Goal: Task Accomplishment & Management: Use online tool/utility

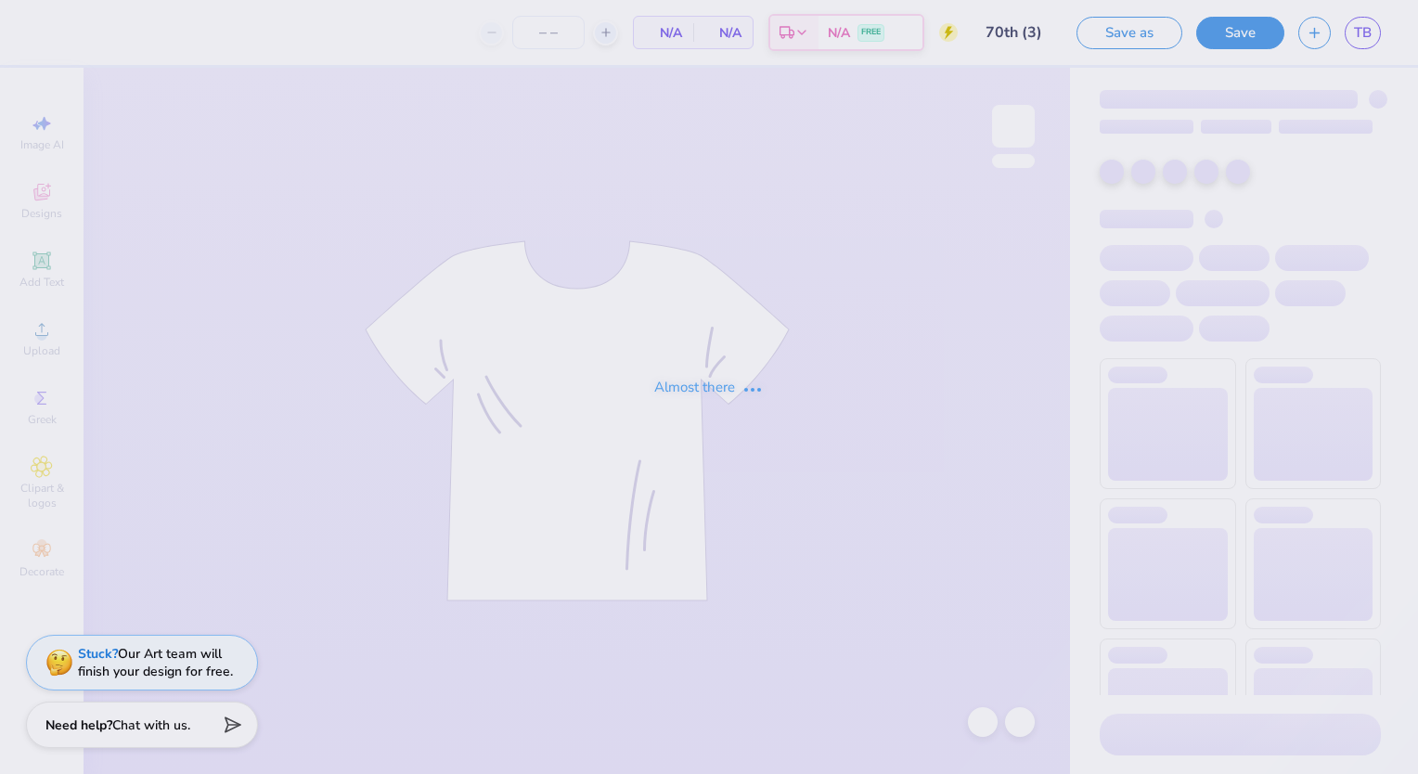
type input "43"
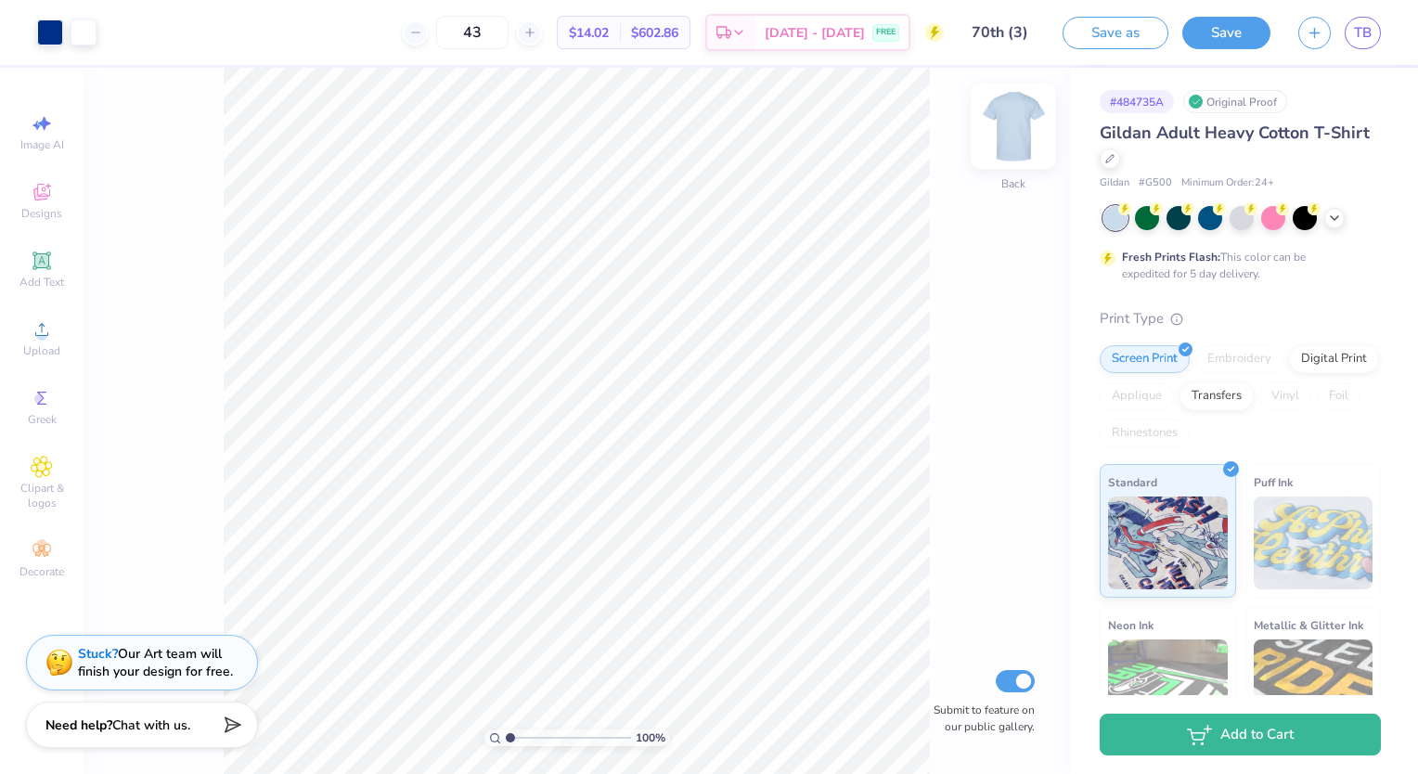
click at [1004, 110] on img at bounding box center [1013, 126] width 74 height 74
drag, startPoint x: 1004, startPoint y: 110, endPoint x: 991, endPoint y: 129, distance: 22.7
click at [991, 129] on div "100 % Back Submit to feature on our public gallery." at bounding box center [577, 421] width 987 height 706
click at [1019, 128] on img at bounding box center [1013, 126] width 74 height 74
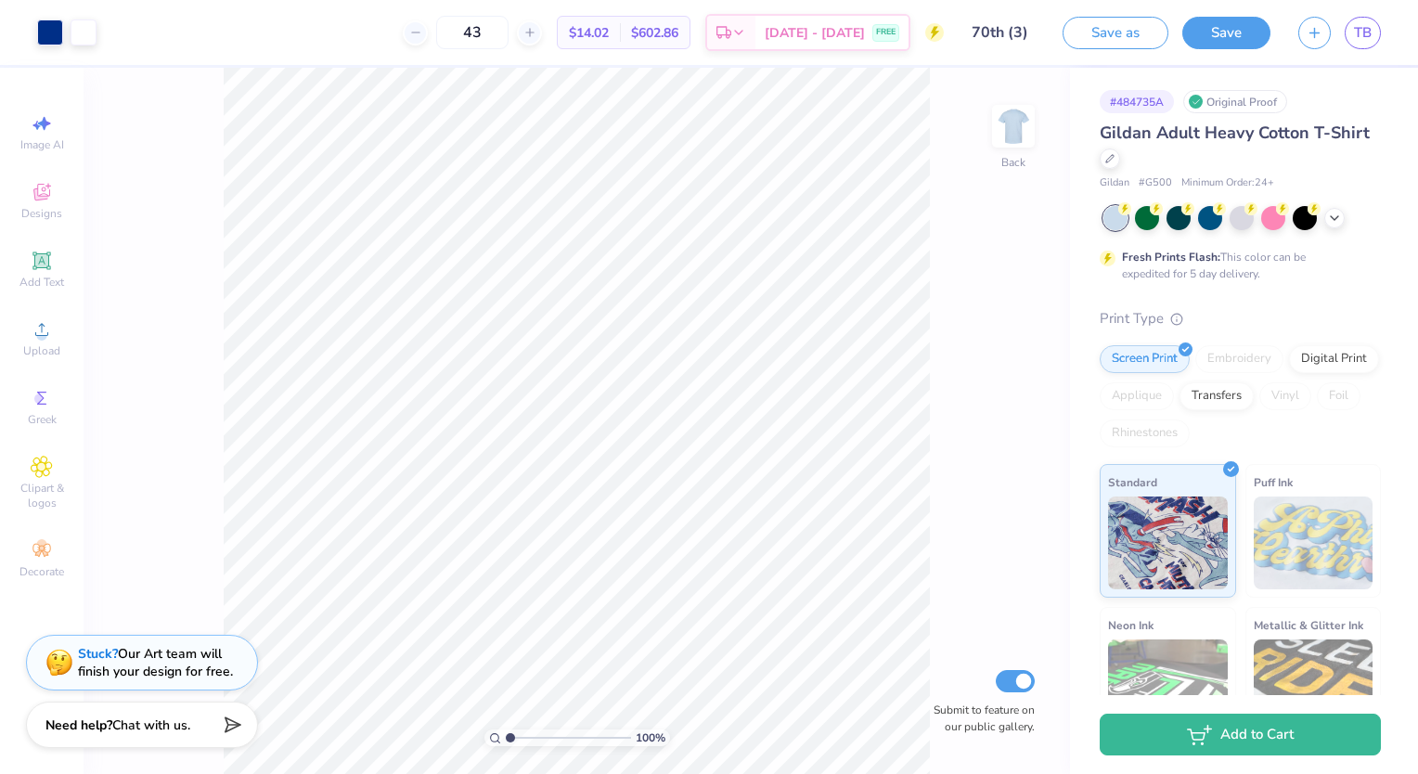
click at [1005, 96] on div "100 % Back Submit to feature on our public gallery." at bounding box center [577, 421] width 987 height 706
click at [932, 387] on div "100 % Back Submit to feature on our public gallery." at bounding box center [577, 421] width 987 height 706
click at [1011, 130] on img at bounding box center [1013, 126] width 74 height 74
click at [999, 130] on img at bounding box center [1013, 126] width 74 height 74
click at [51, 329] on icon at bounding box center [42, 329] width 22 height 22
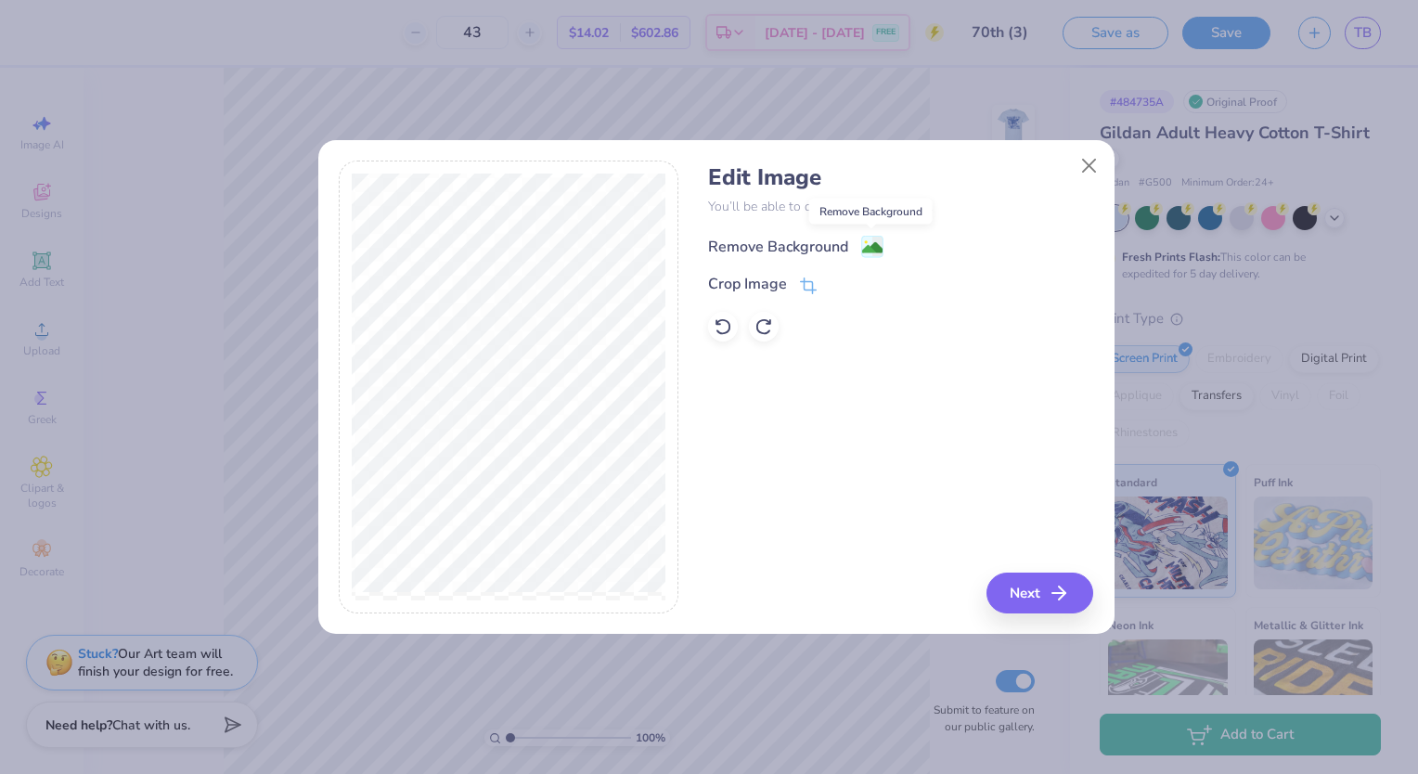
click at [873, 249] on image at bounding box center [872, 248] width 20 height 20
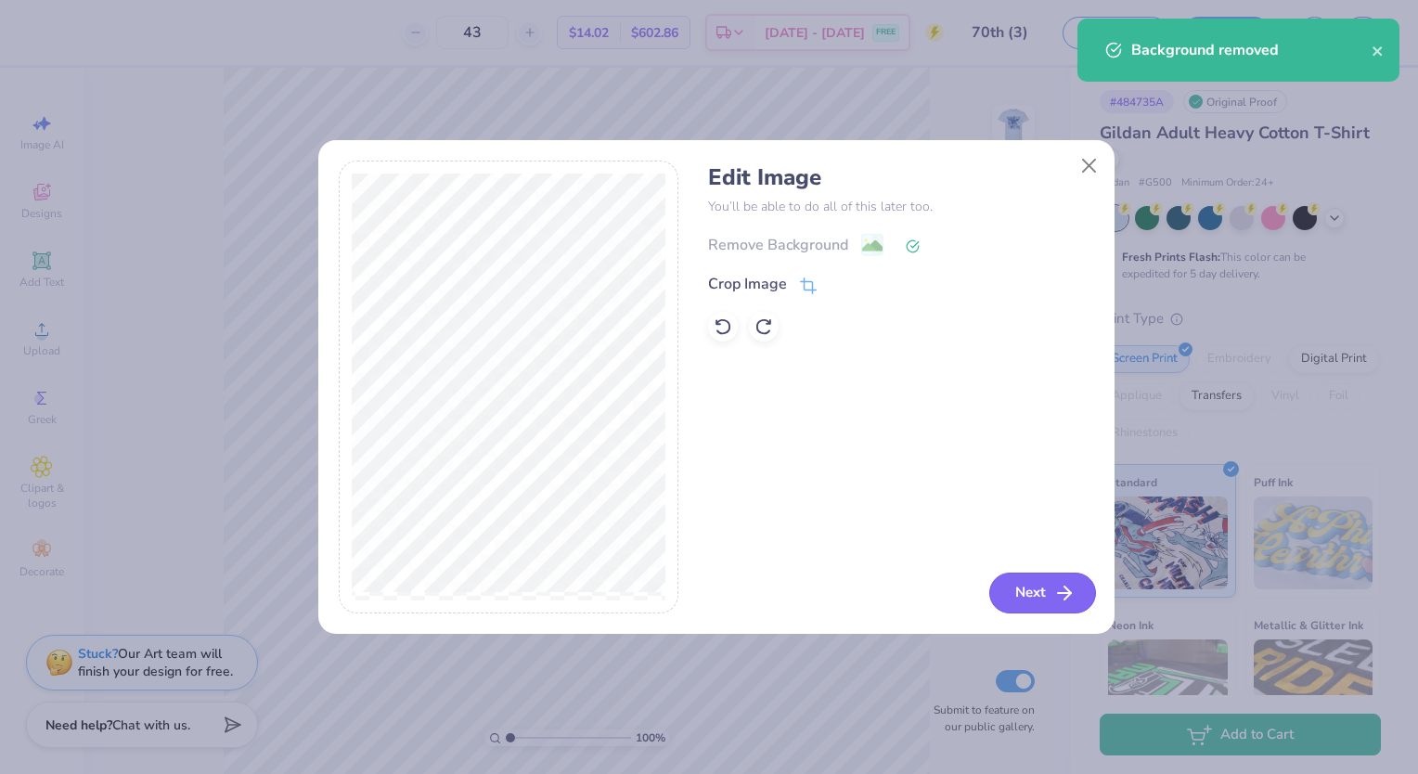
click at [1070, 589] on icon "button" at bounding box center [1064, 593] width 22 height 22
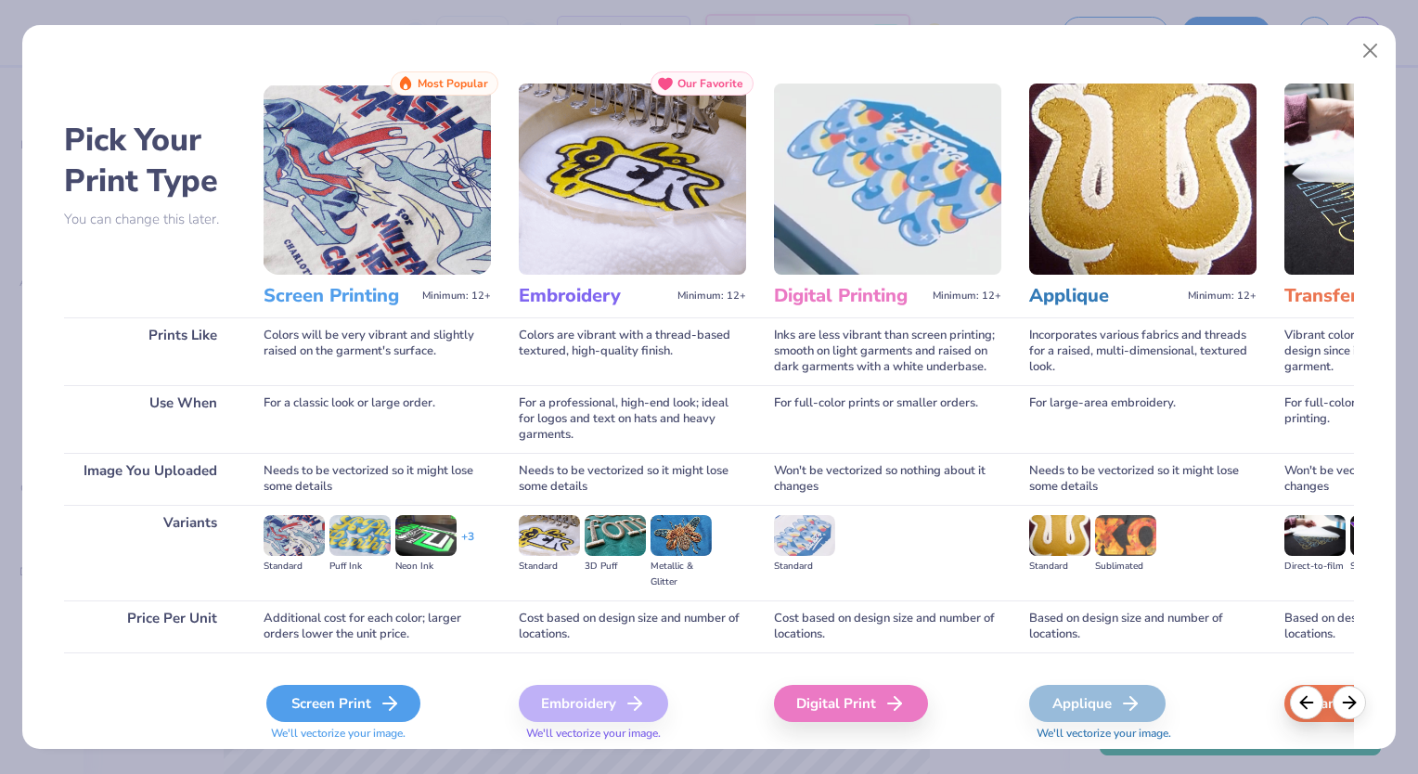
click at [332, 703] on div "Screen Print" at bounding box center [343, 703] width 154 height 37
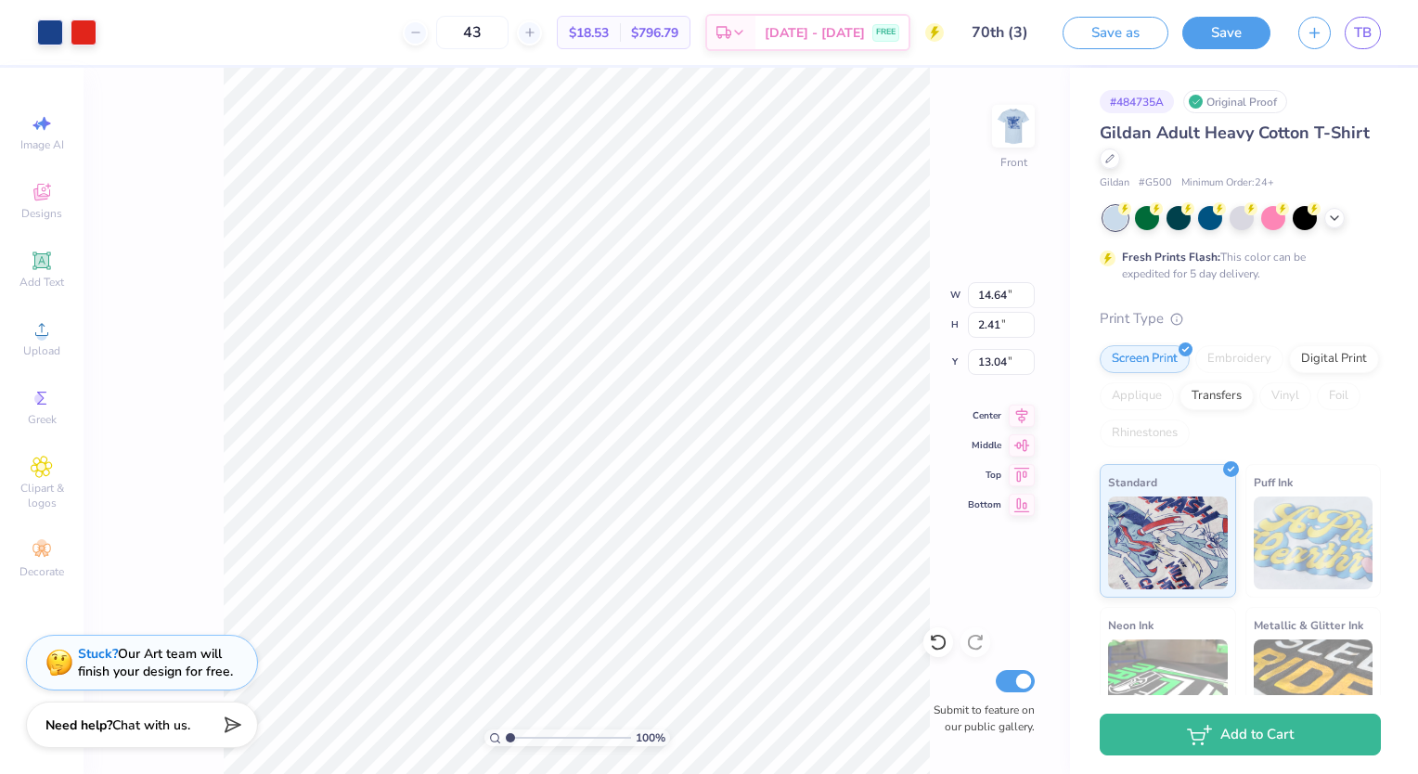
type input "11.82"
type input "1.95"
type input "4.00"
click at [83, 20] on div at bounding box center [84, 31] width 26 height 26
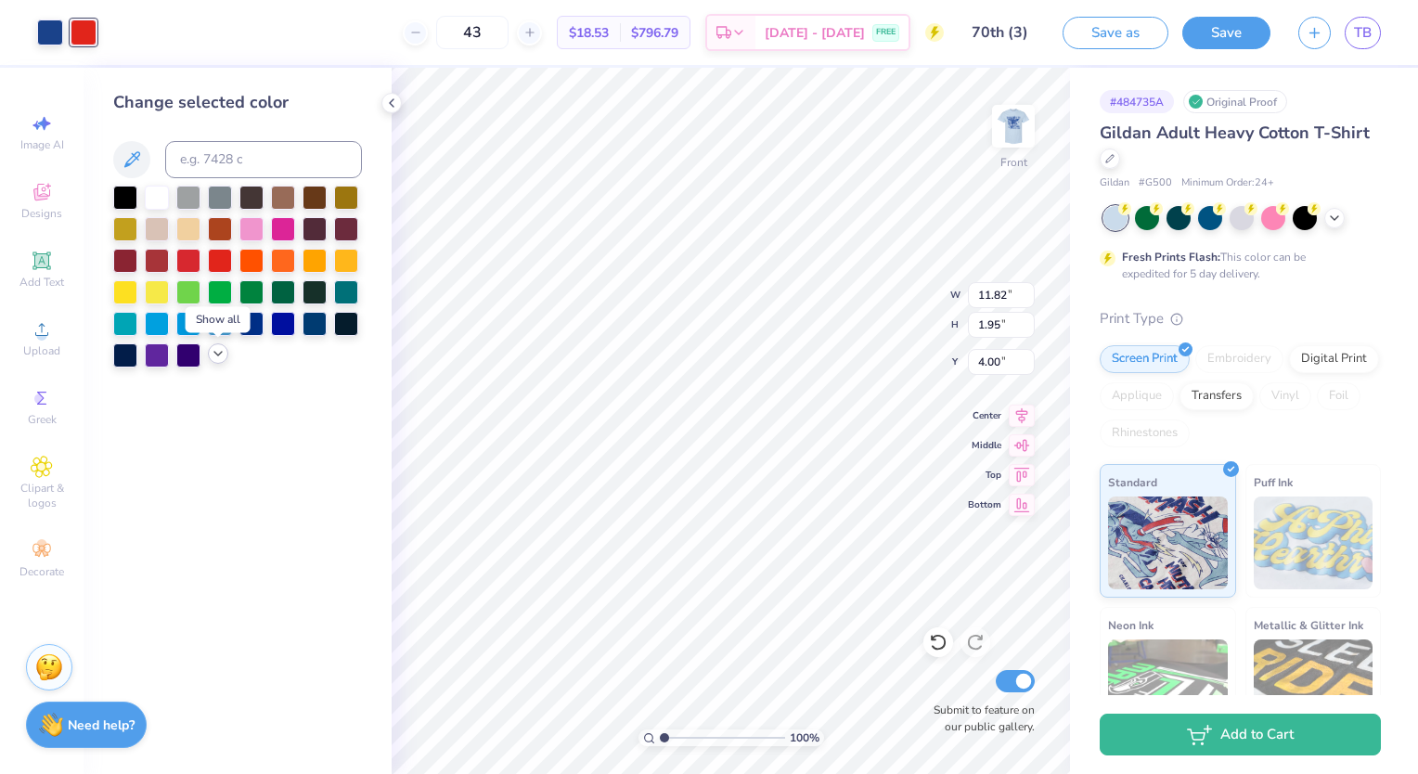
click at [215, 355] on icon at bounding box center [218, 353] width 15 height 15
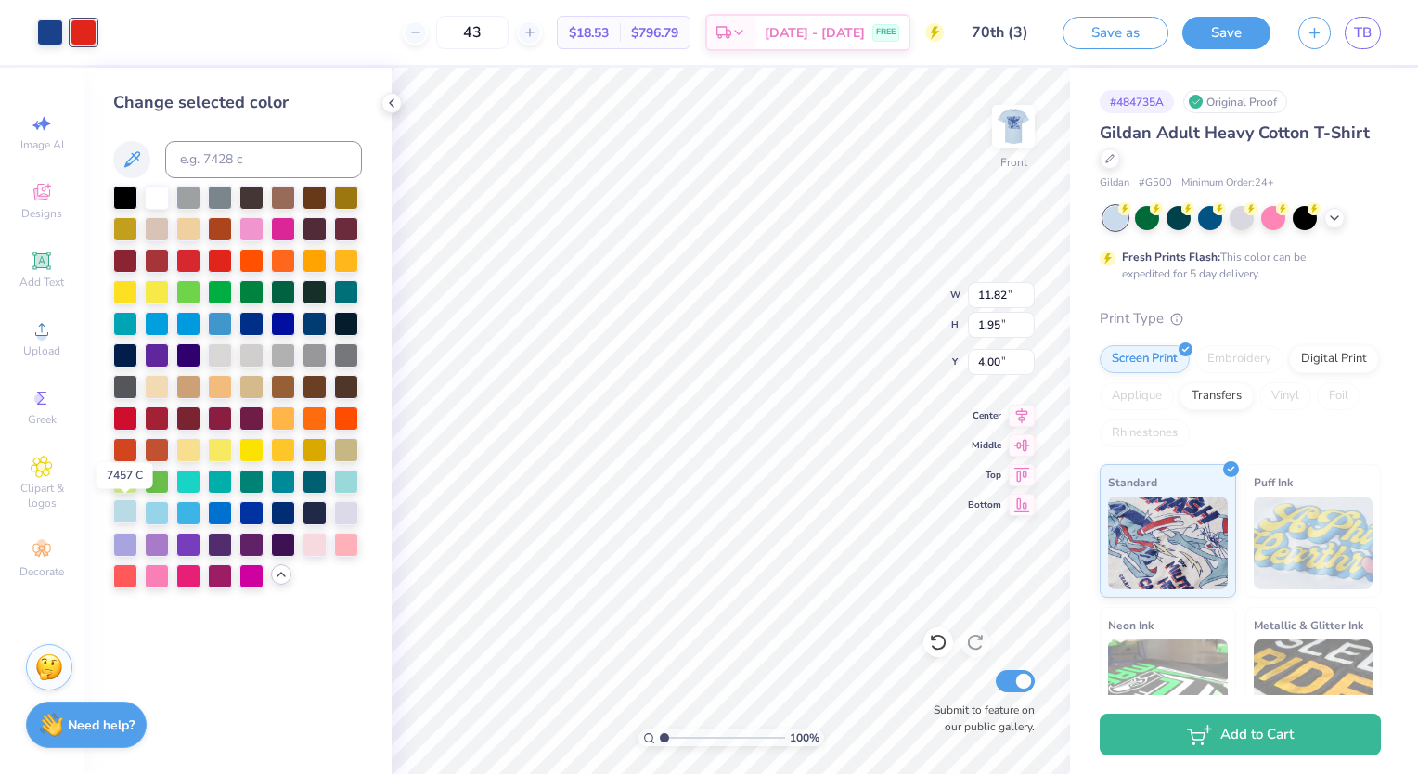
click at [126, 503] on div at bounding box center [125, 511] width 24 height 24
click at [939, 633] on icon at bounding box center [938, 642] width 19 height 19
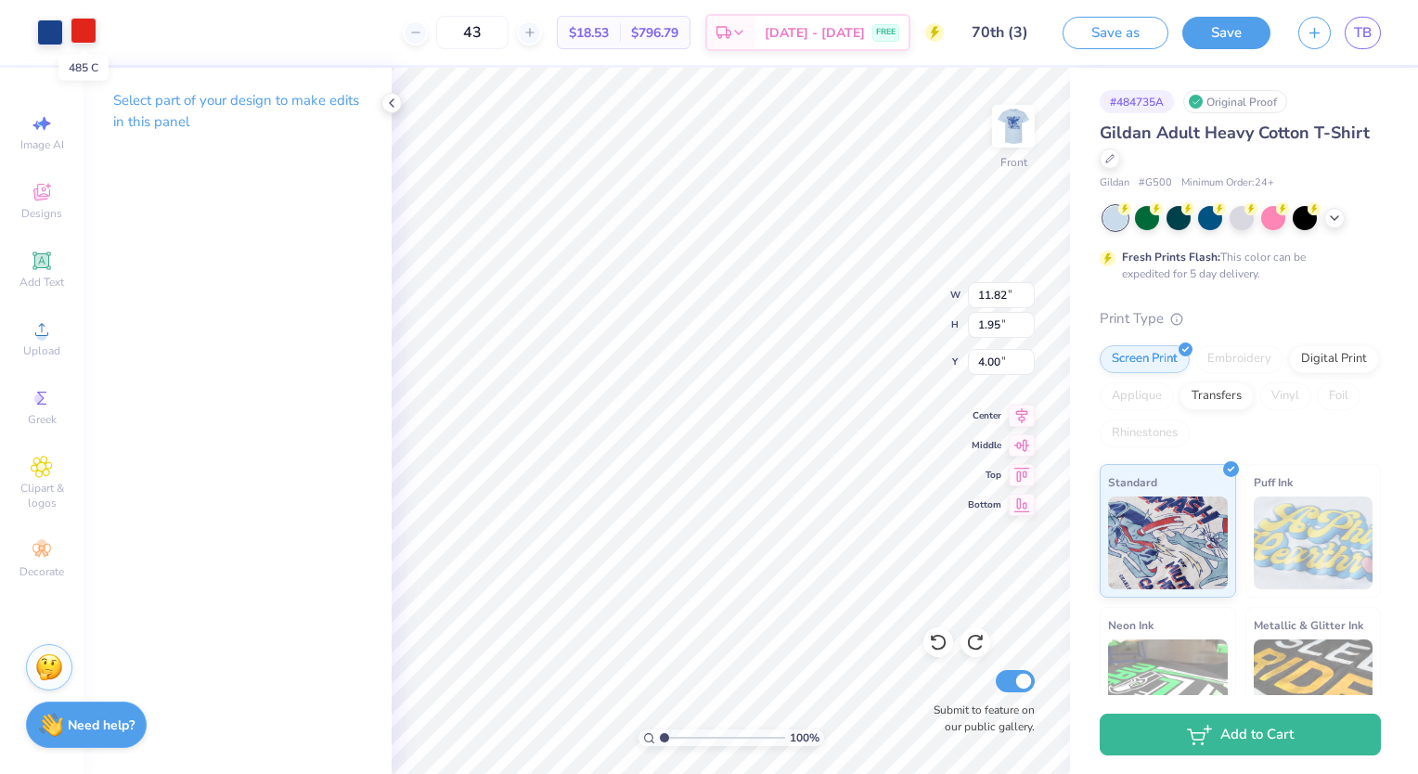
click at [80, 20] on div at bounding box center [84, 31] width 26 height 26
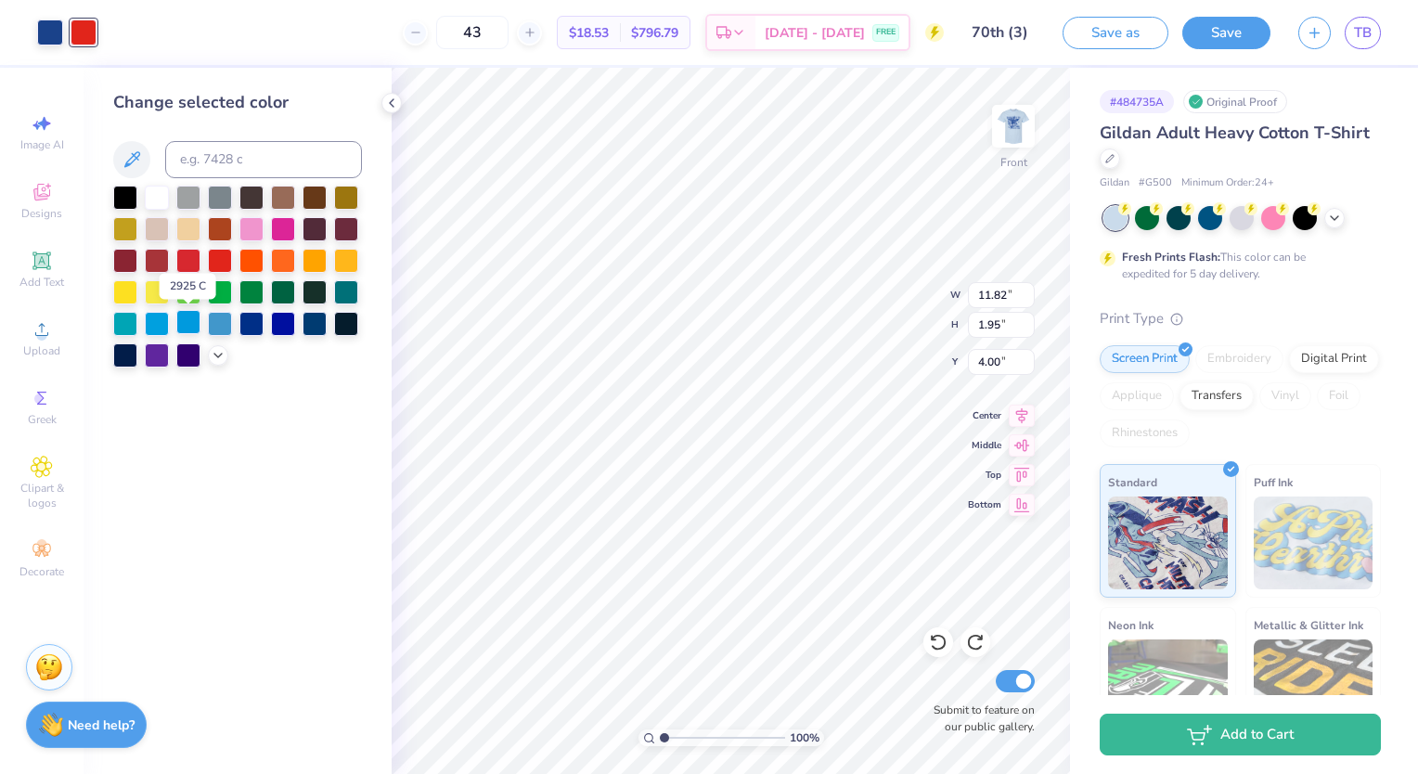
click at [184, 321] on div at bounding box center [188, 322] width 24 height 24
click at [938, 654] on div at bounding box center [938, 642] width 30 height 30
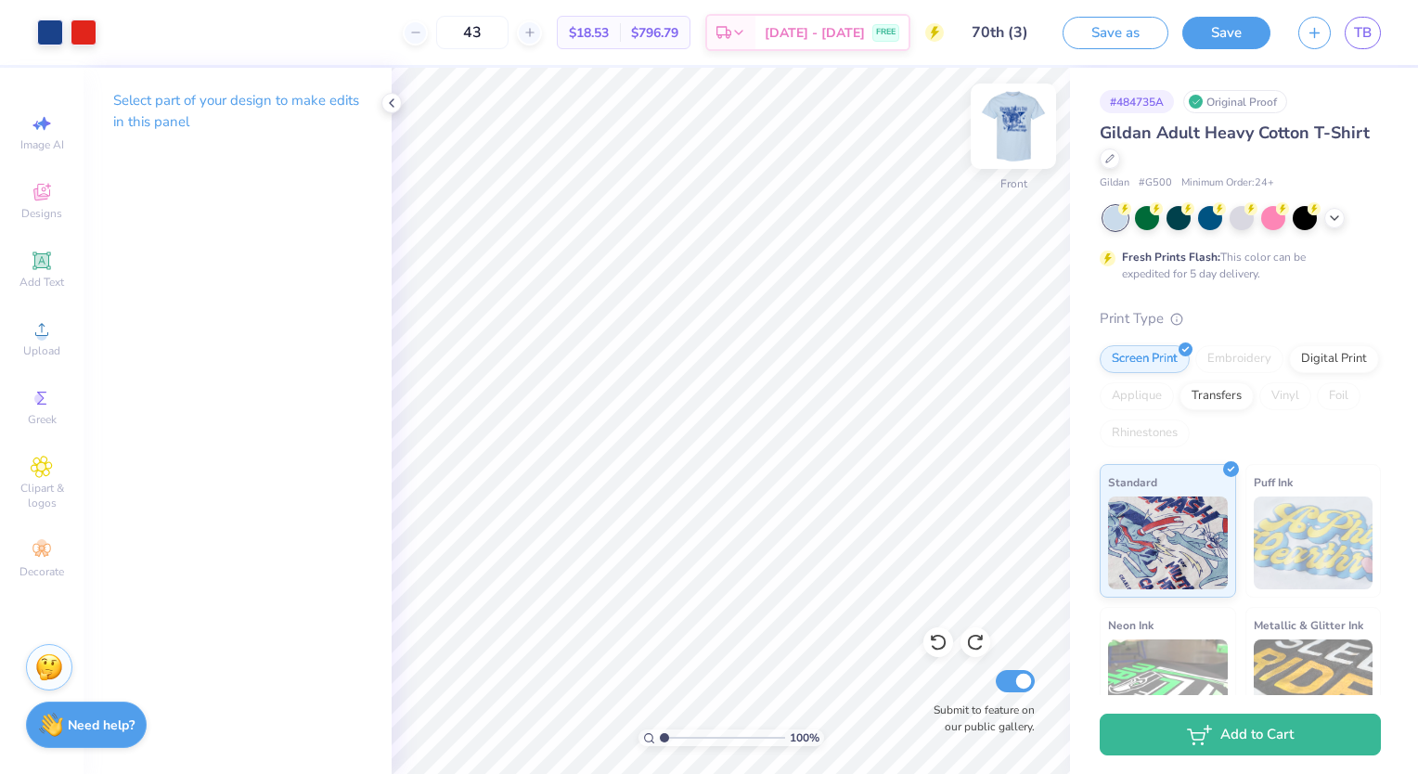
click at [1017, 131] on img at bounding box center [1013, 126] width 74 height 74
click at [1017, 124] on img at bounding box center [1013, 126] width 74 height 74
click at [392, 100] on polyline at bounding box center [392, 102] width 4 height 7
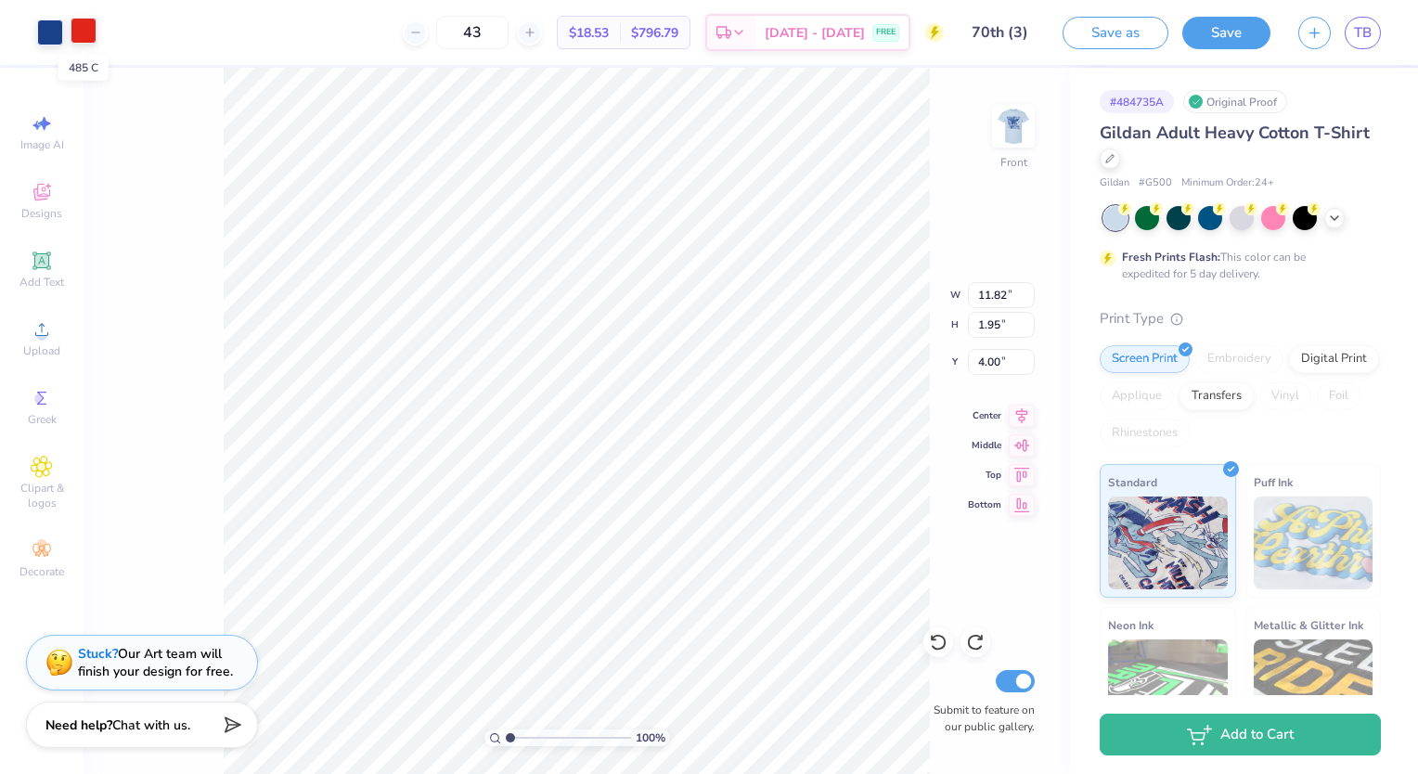
click at [76, 35] on div at bounding box center [84, 31] width 26 height 26
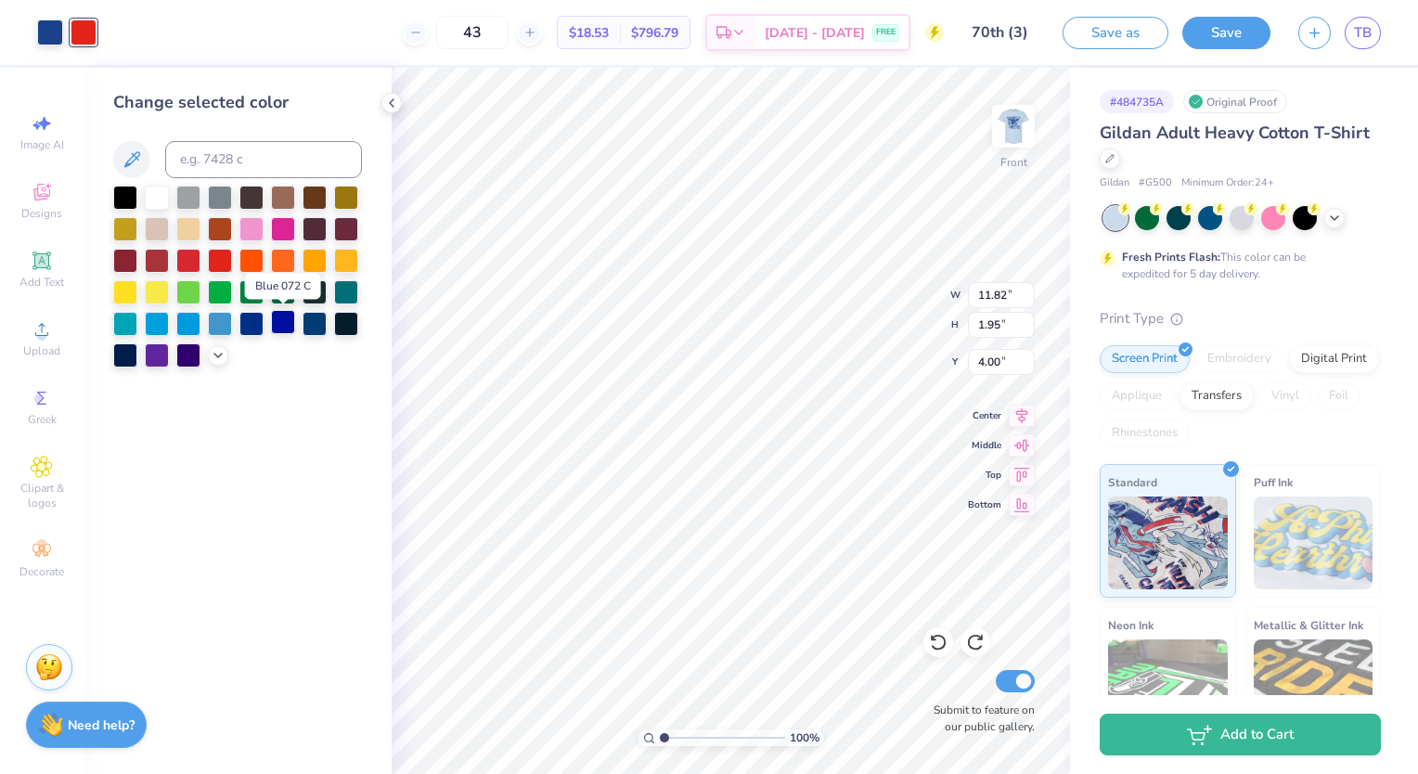
click at [288, 321] on div at bounding box center [283, 322] width 24 height 24
click at [249, 317] on div at bounding box center [251, 322] width 24 height 24
click at [211, 361] on icon at bounding box center [218, 353] width 15 height 15
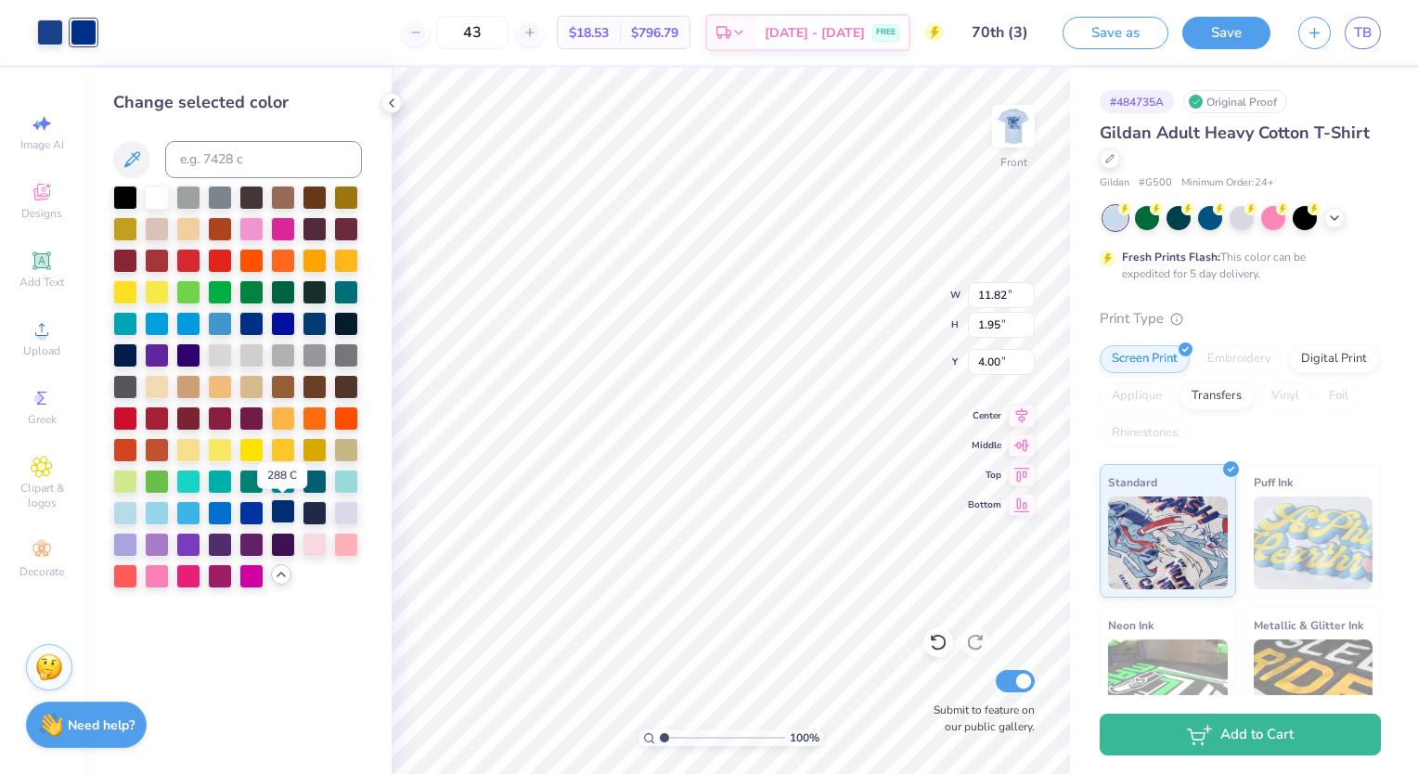
click at [293, 514] on div at bounding box center [283, 511] width 24 height 24
click at [252, 514] on div at bounding box center [251, 511] width 24 height 24
click at [130, 161] on icon at bounding box center [132, 159] width 22 height 22
click at [934, 636] on icon at bounding box center [938, 642] width 19 height 19
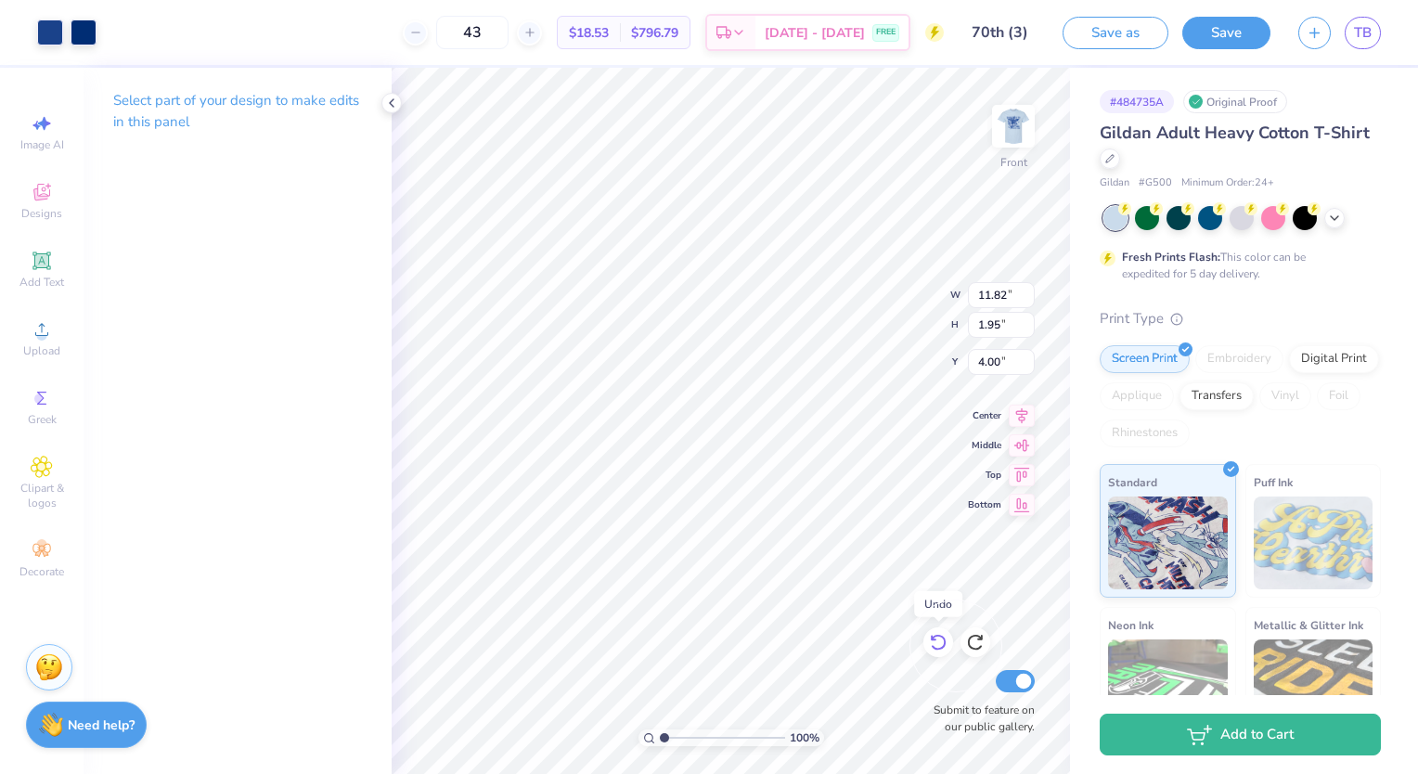
click at [934, 636] on icon at bounding box center [938, 642] width 19 height 19
type input "13.51"
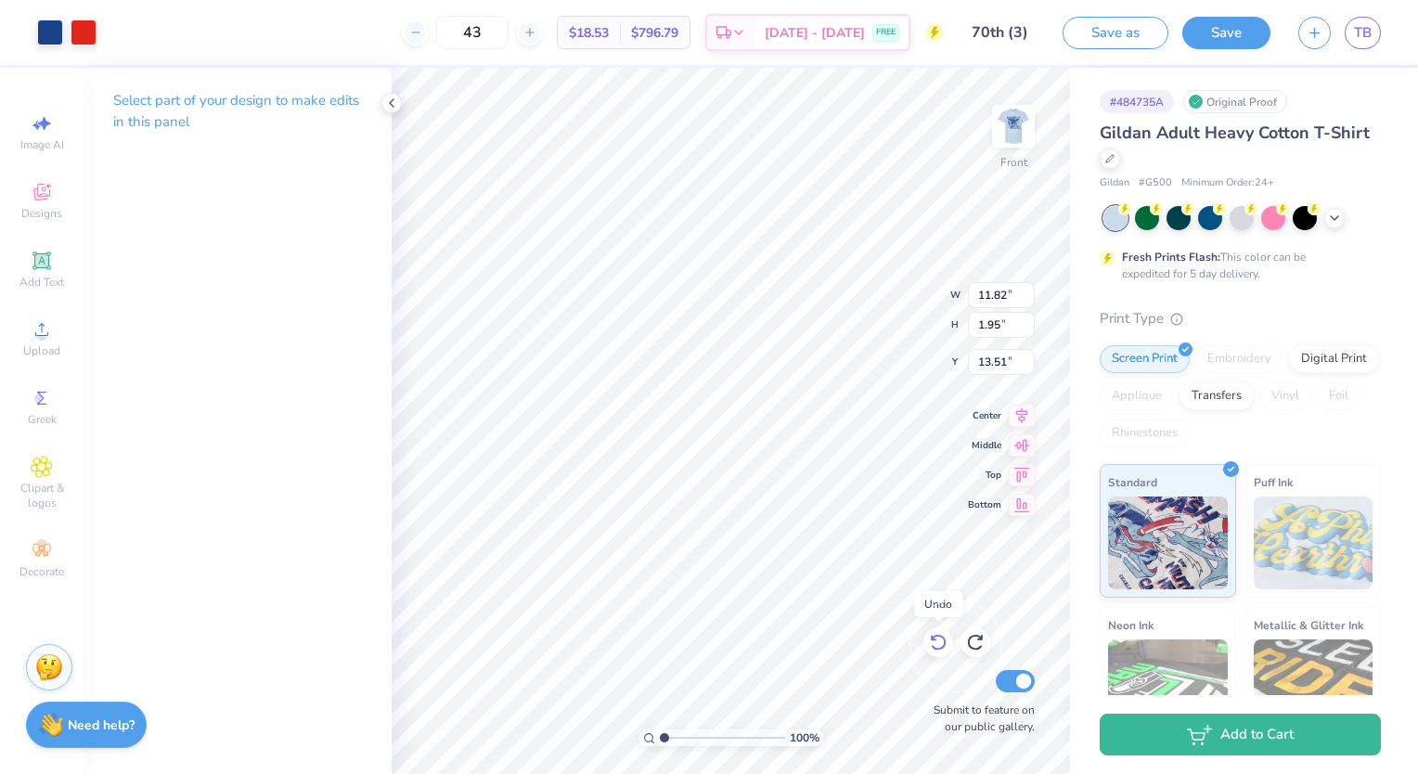
click at [934, 636] on icon at bounding box center [938, 642] width 19 height 19
type input "14.64"
type input "2.41"
type input "13.04"
click at [984, 643] on icon at bounding box center [975, 642] width 19 height 19
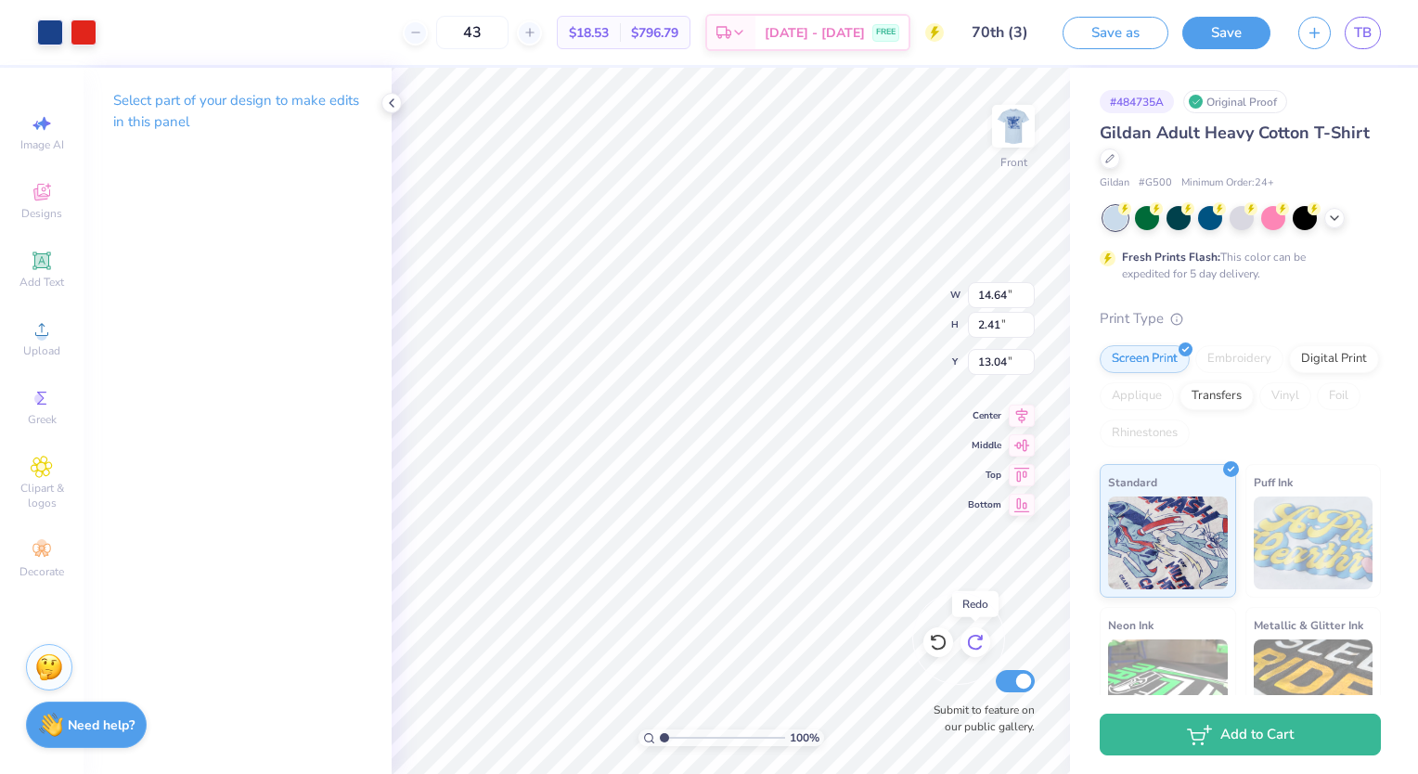
type input "11.82"
type input "1.95"
click at [984, 643] on icon at bounding box center [975, 642] width 19 height 19
type input "4.00"
click at [87, 35] on div at bounding box center [84, 31] width 26 height 26
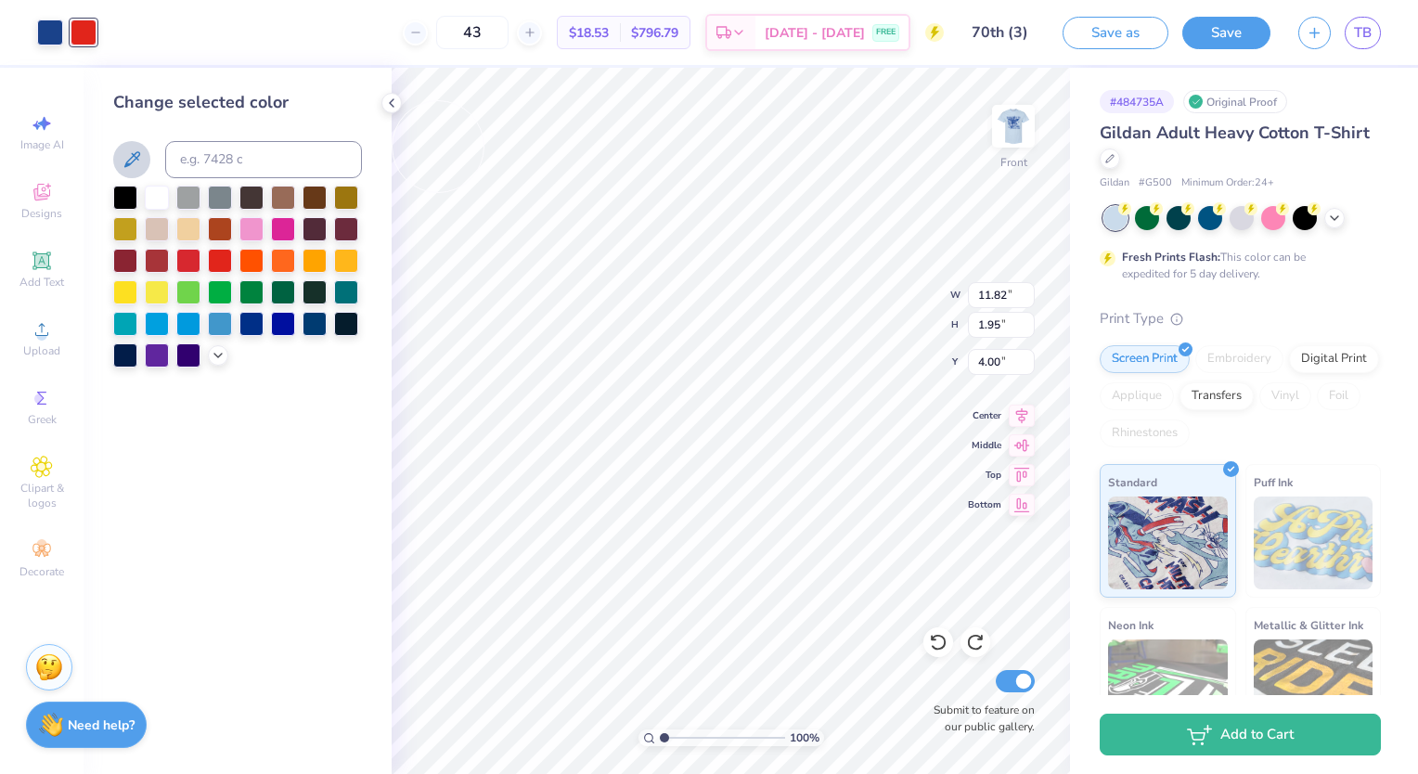
click at [137, 167] on icon at bounding box center [132, 159] width 22 height 22
click at [132, 154] on icon at bounding box center [132, 159] width 16 height 16
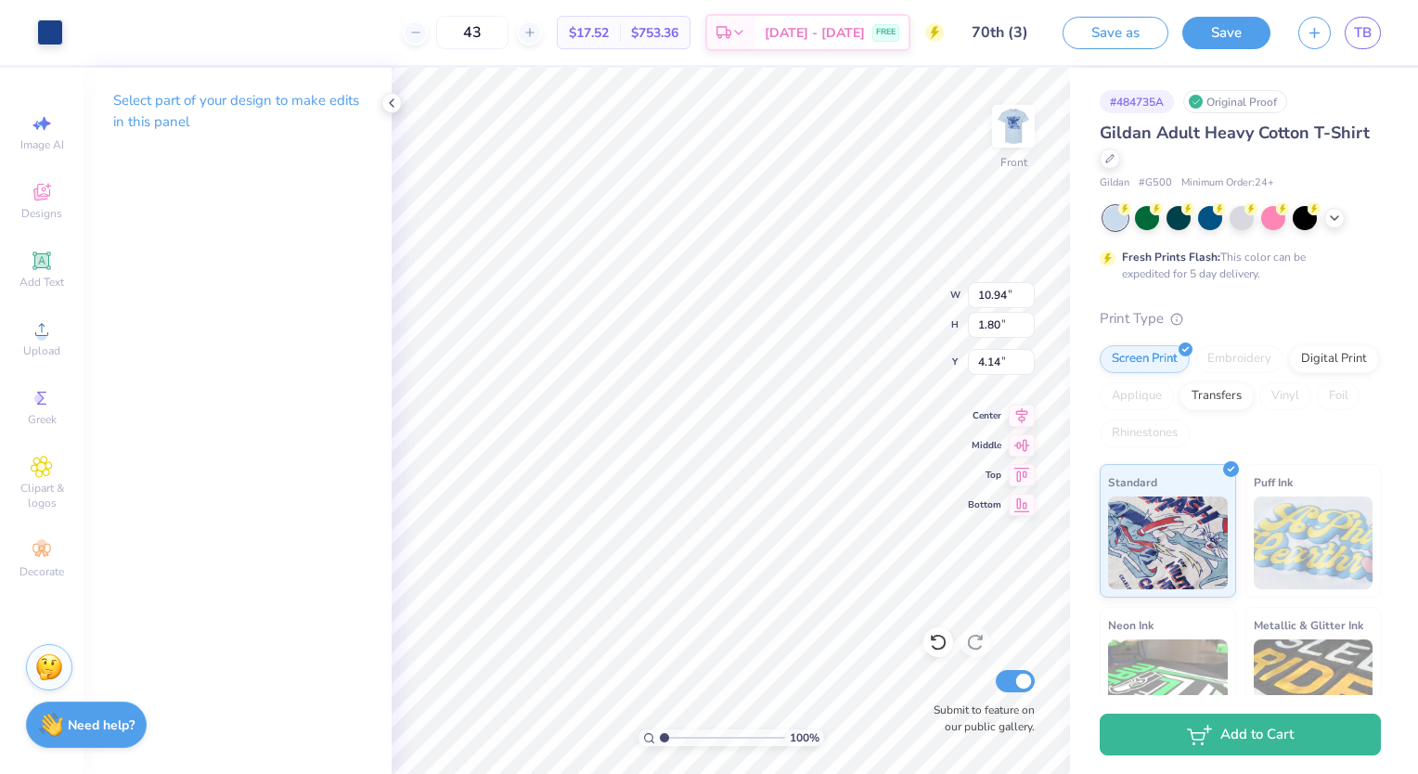
type input "10.94"
type input "1.80"
type input "3.57"
type input "4.34"
type input "3.77"
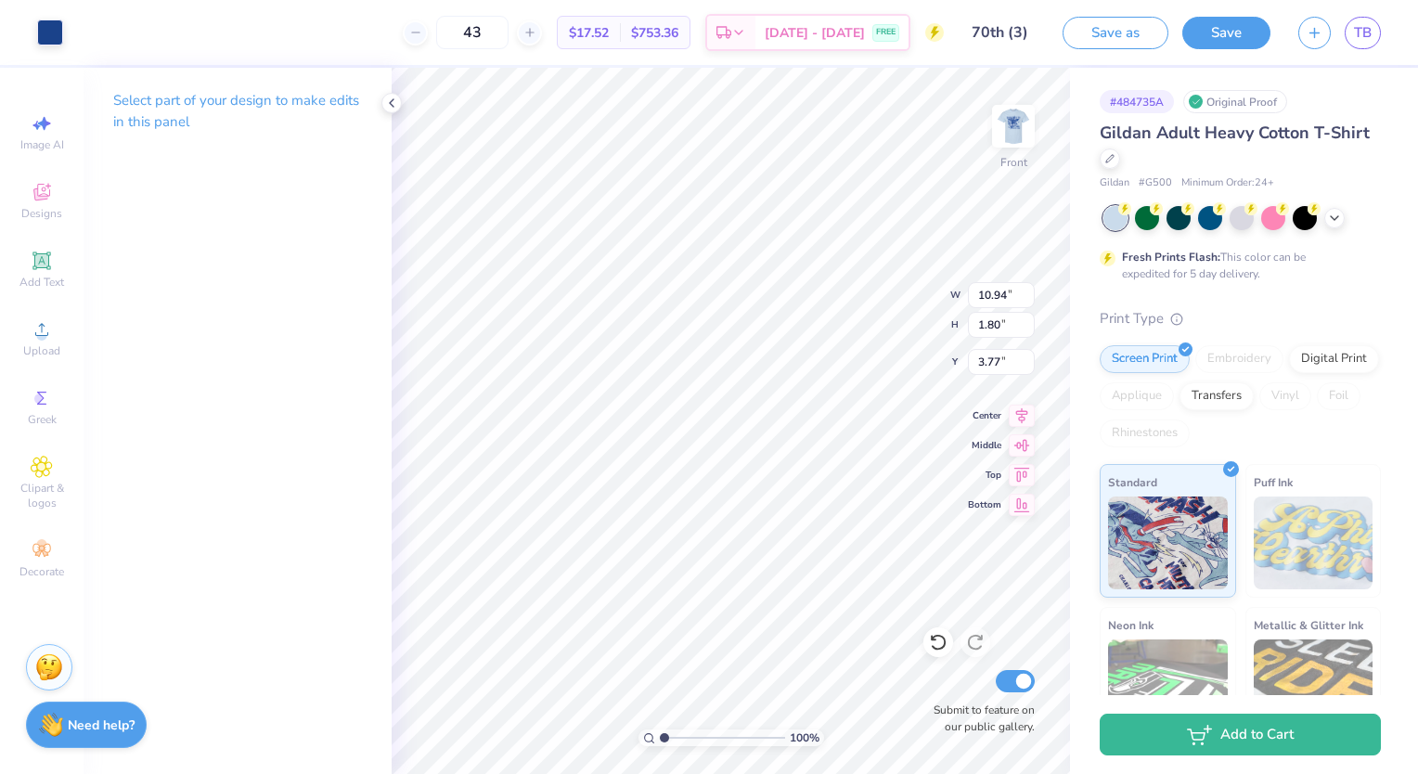
type input "8.71"
type input "1.43"
type input "5.25"
click at [397, 98] on icon at bounding box center [391, 103] width 15 height 15
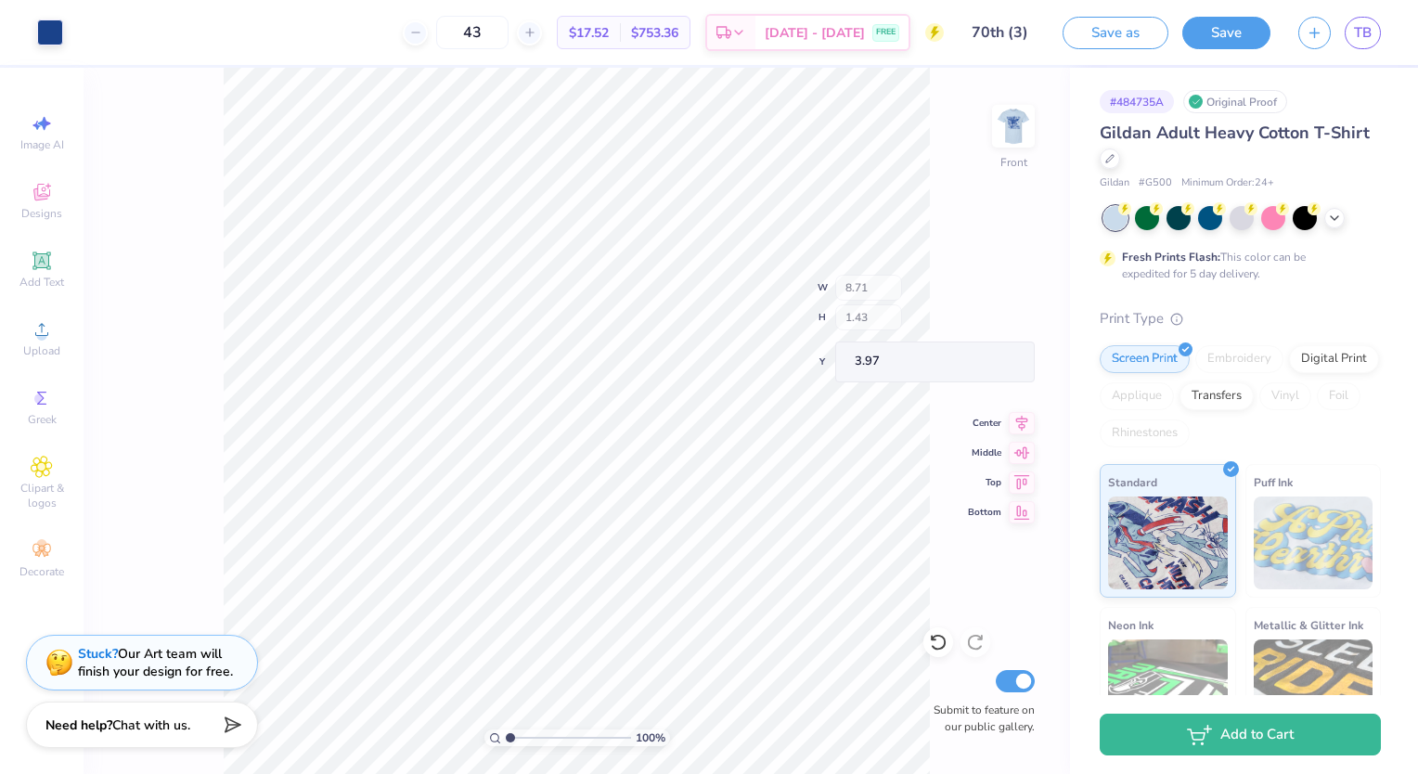
type input "3.97"
click at [40, 275] on span "Add Text" at bounding box center [41, 282] width 45 height 15
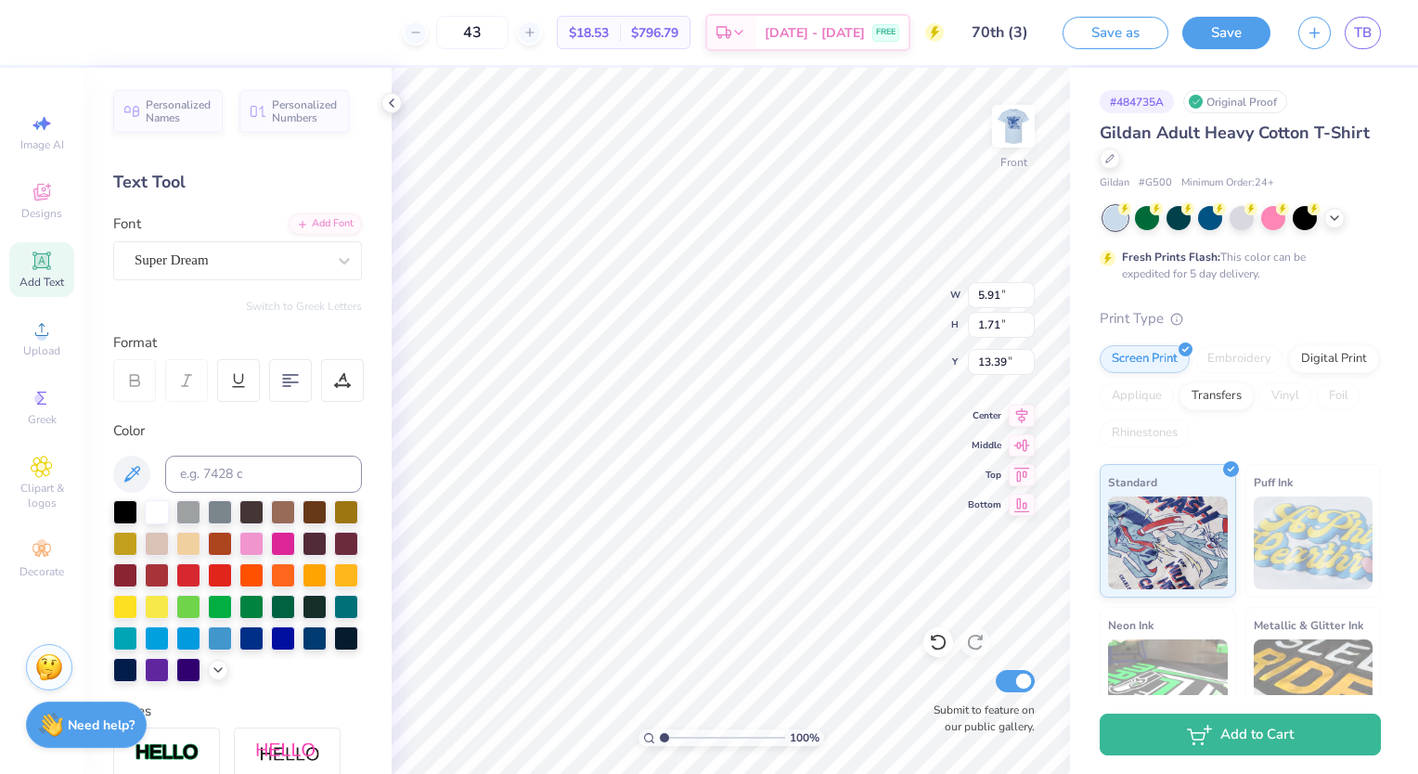
scroll to position [15, 2]
type textarea "Sponsored By"
type input "7.79"
type input "1.14"
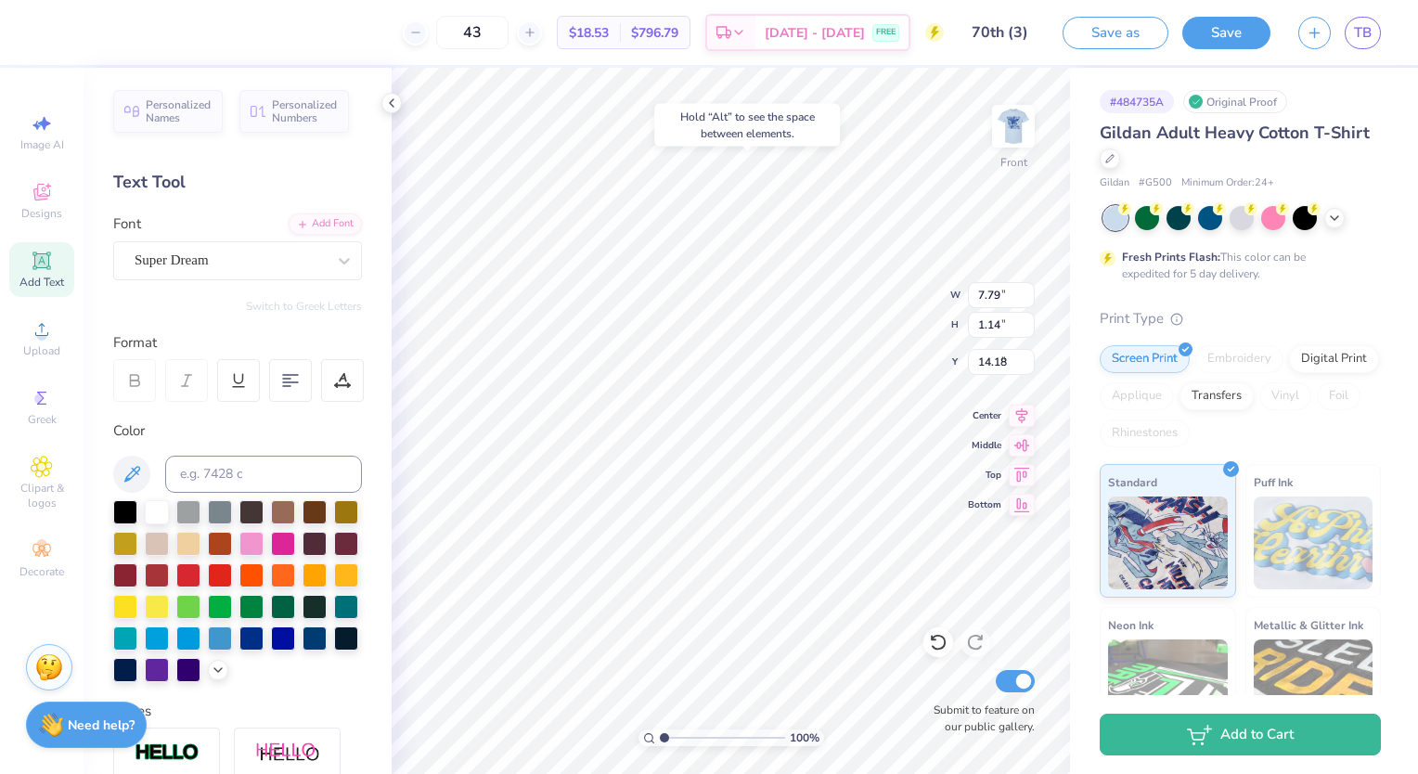
type input "2.43"
type input "8.71"
type input "1.43"
click at [935, 643] on icon at bounding box center [938, 642] width 19 height 19
type input "3.97"
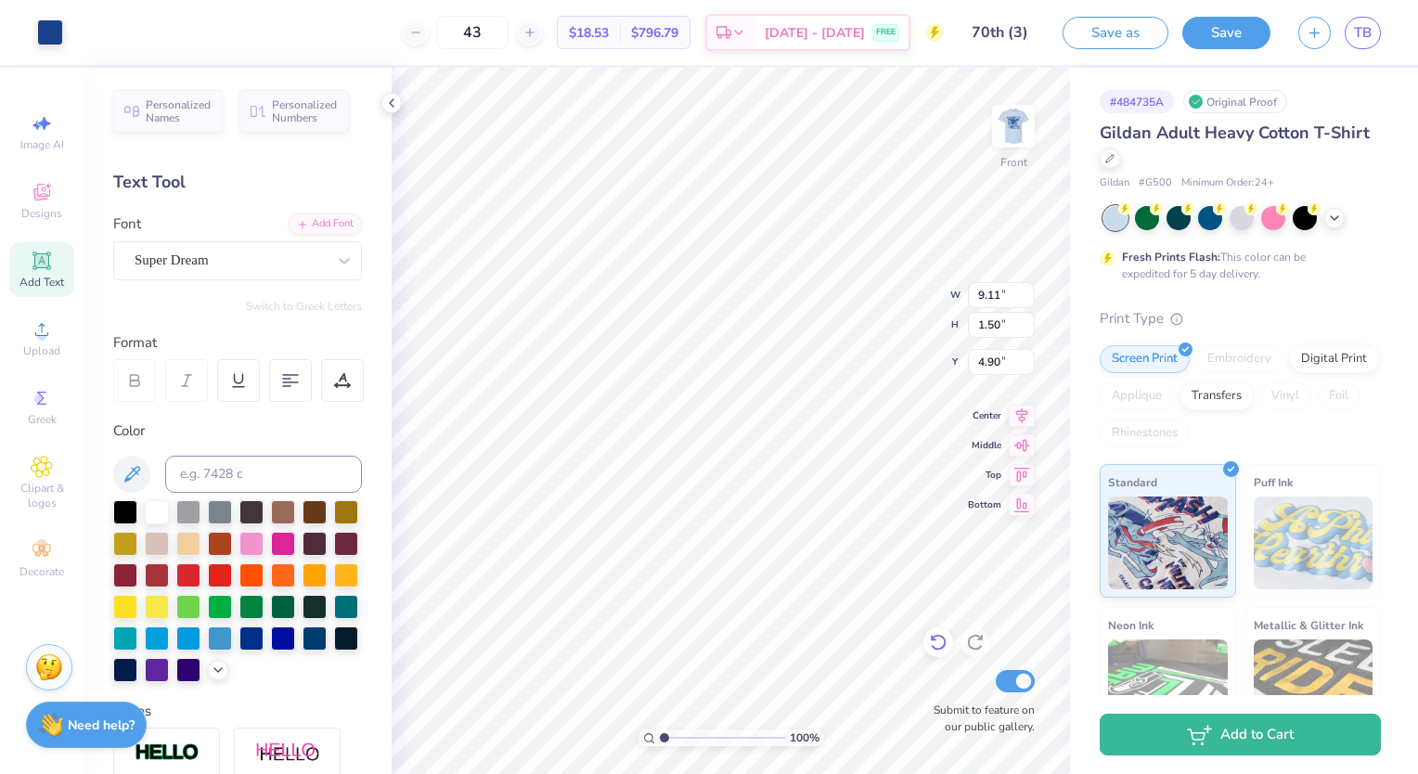
type input "9.11"
type input "1.50"
type input "4.90"
click at [931, 639] on icon at bounding box center [938, 642] width 19 height 19
type input "8.71"
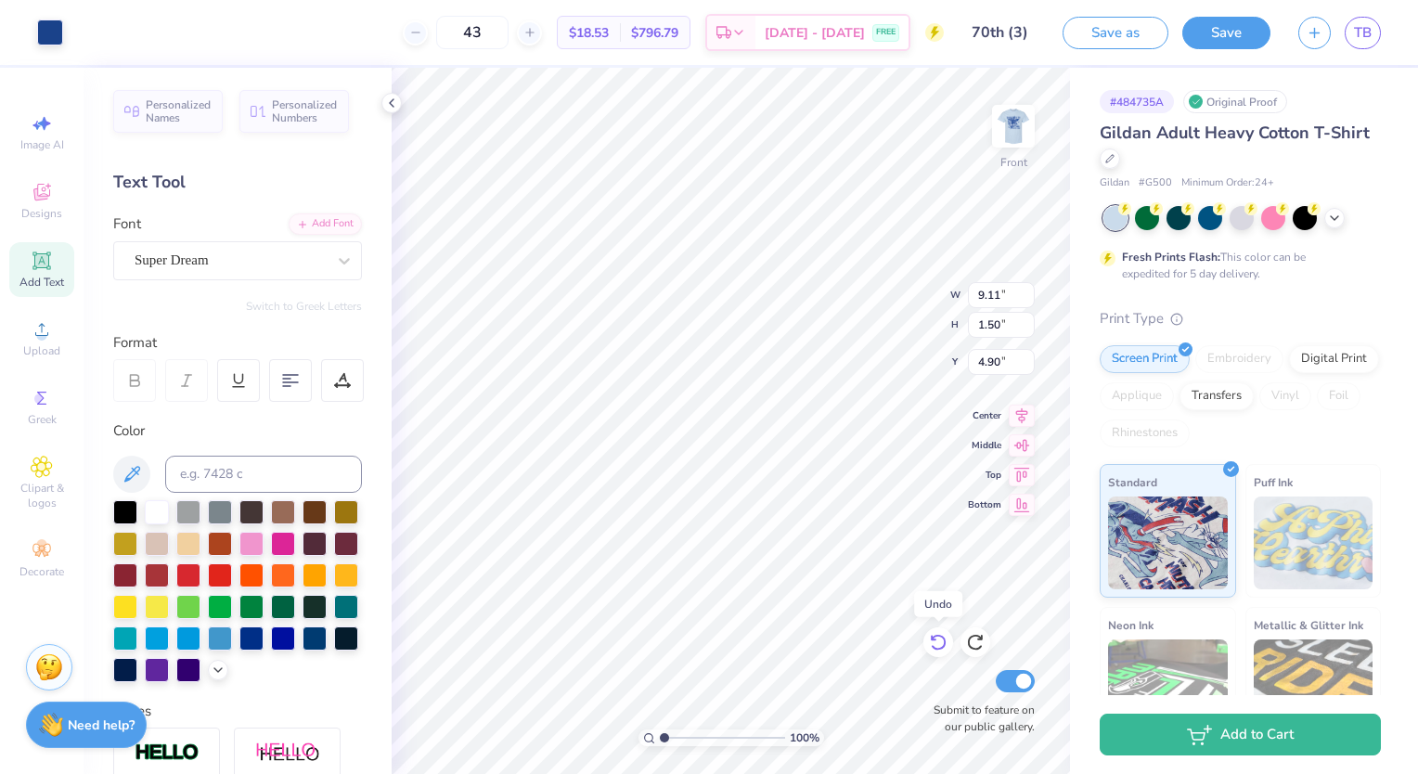
type input "1.43"
type input "4.97"
type input "9.77"
type input "4.46"
type input "1.95"
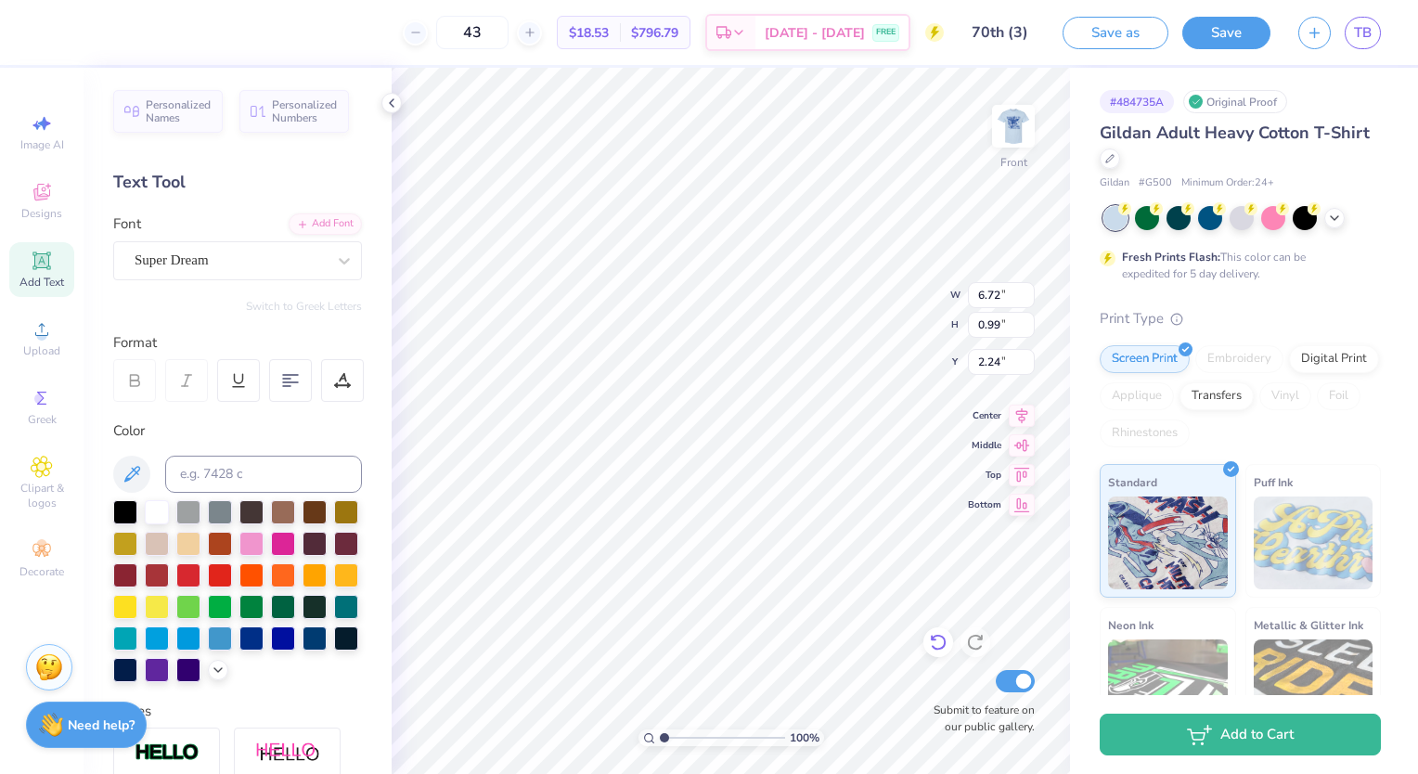
type input "6.72"
type input "0.99"
type input "3.46"
type input "9.77"
type input "1.61"
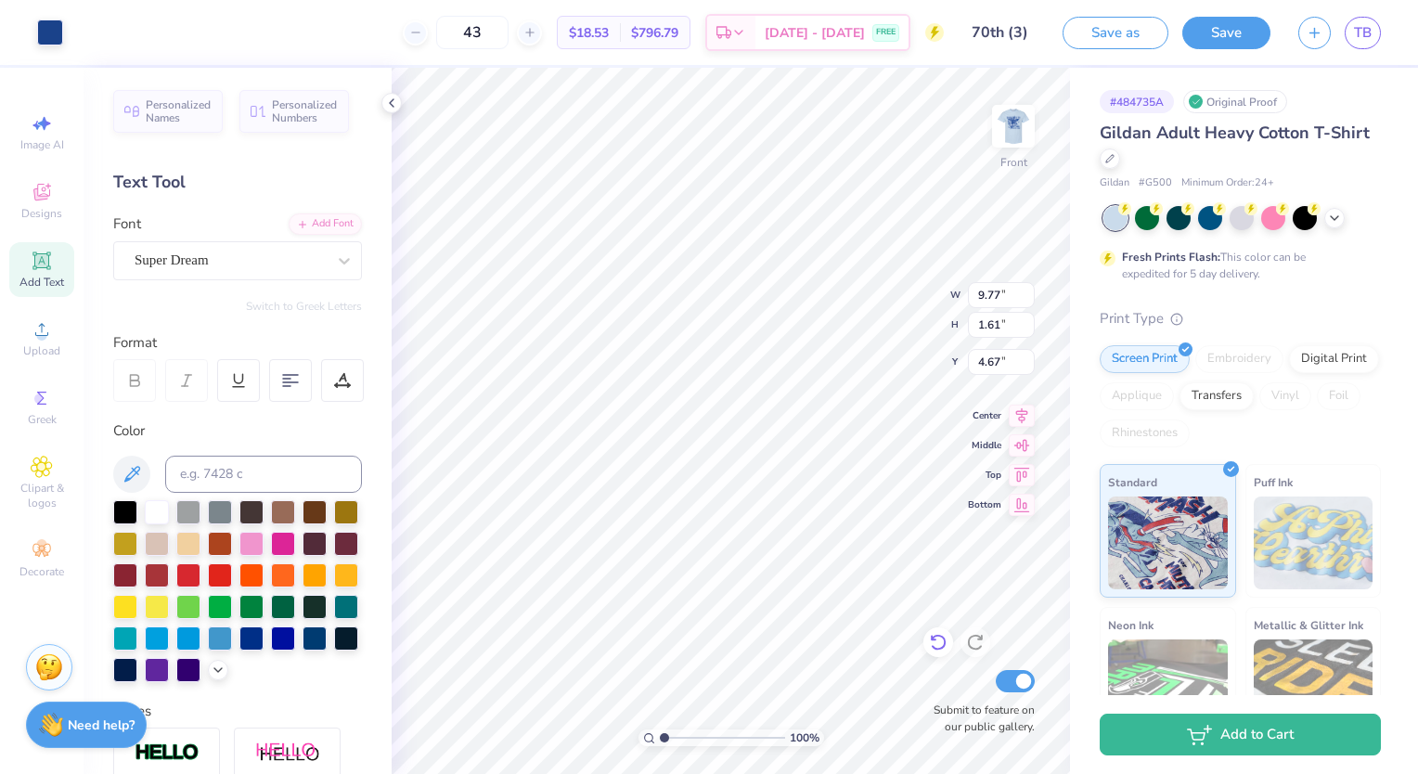
click at [940, 651] on icon at bounding box center [938, 642] width 19 height 19
type input "4.80"
type input "15.94"
type input "4.73"
type input "10.51"
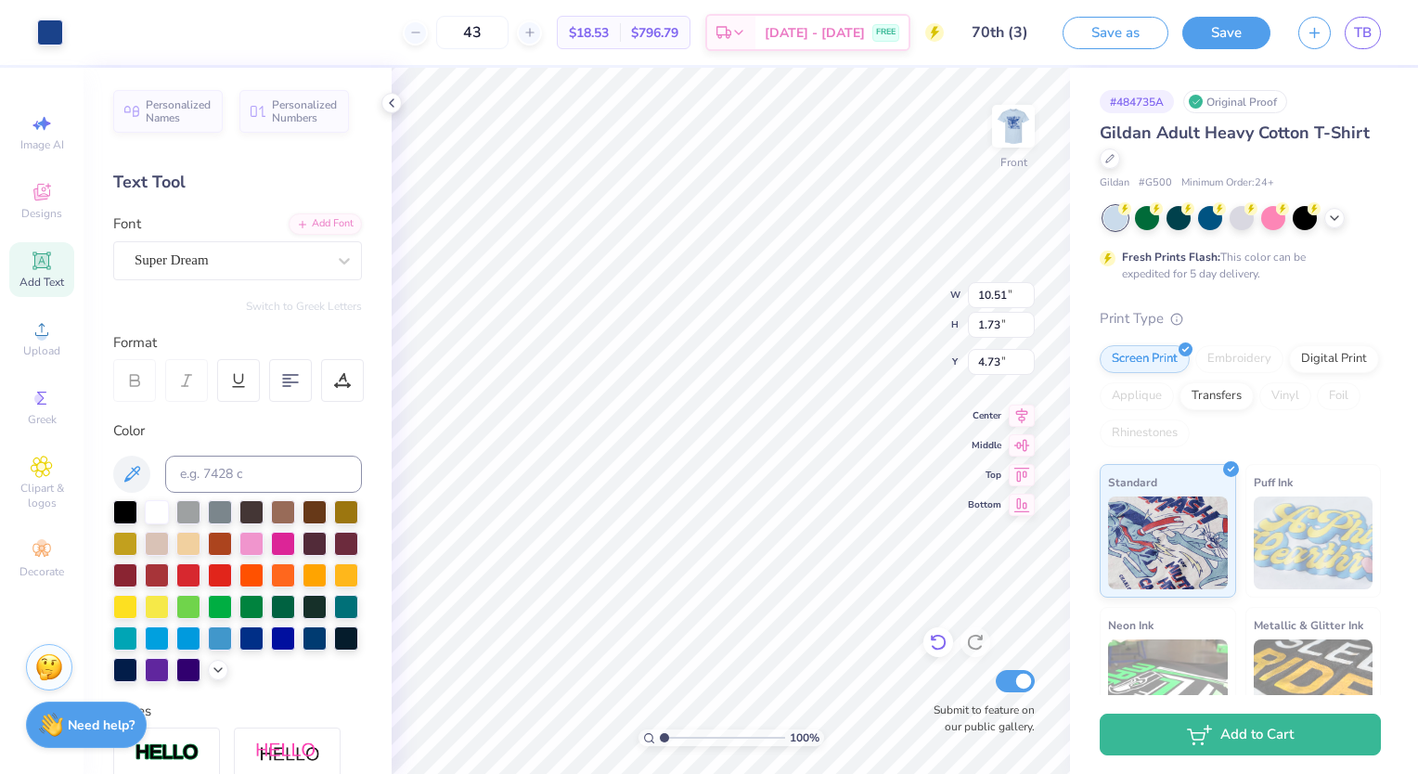
type input "1.73"
type input "5.07"
type input "6.72"
type input "0.99"
type input "3.83"
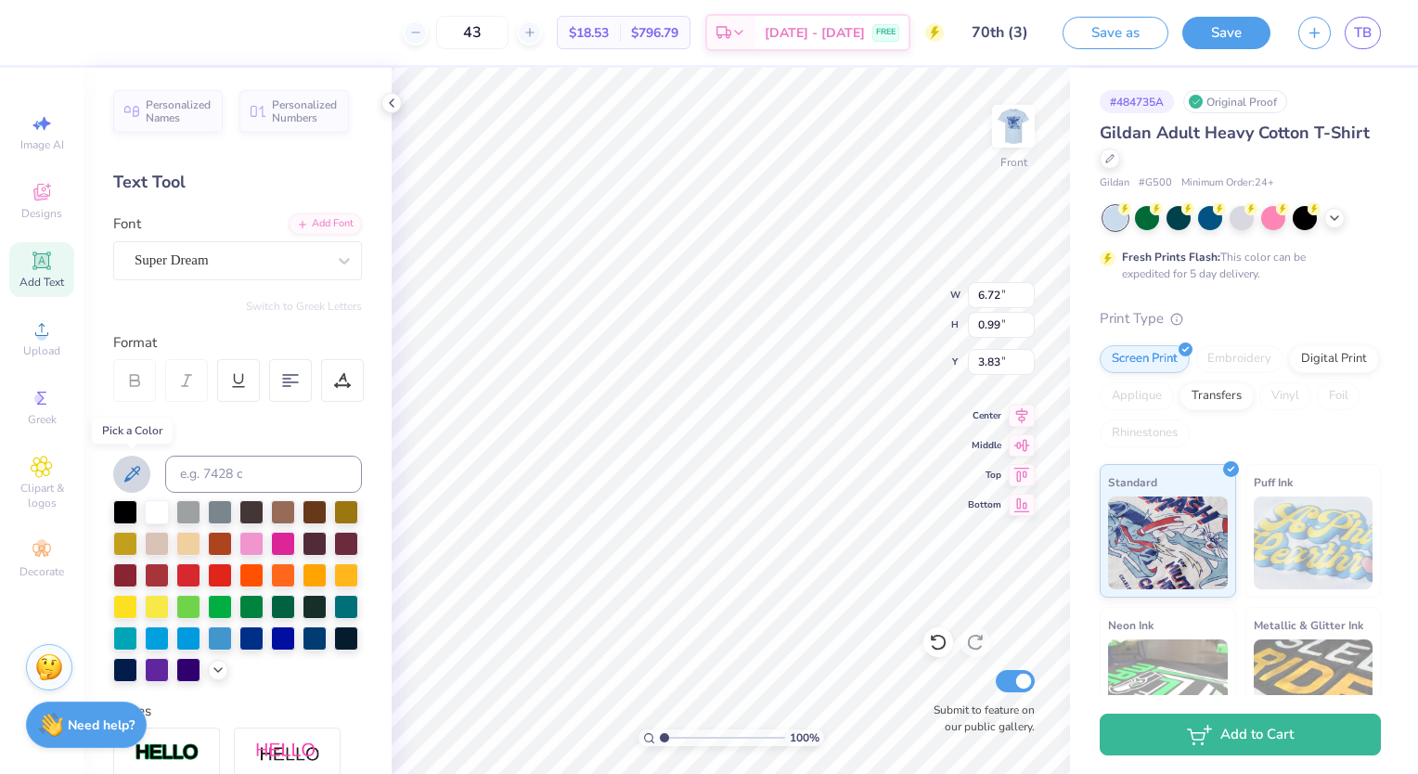
click at [133, 474] on icon at bounding box center [132, 474] width 16 height 16
click at [165, 263] on div "Super Dream" at bounding box center [230, 260] width 195 height 29
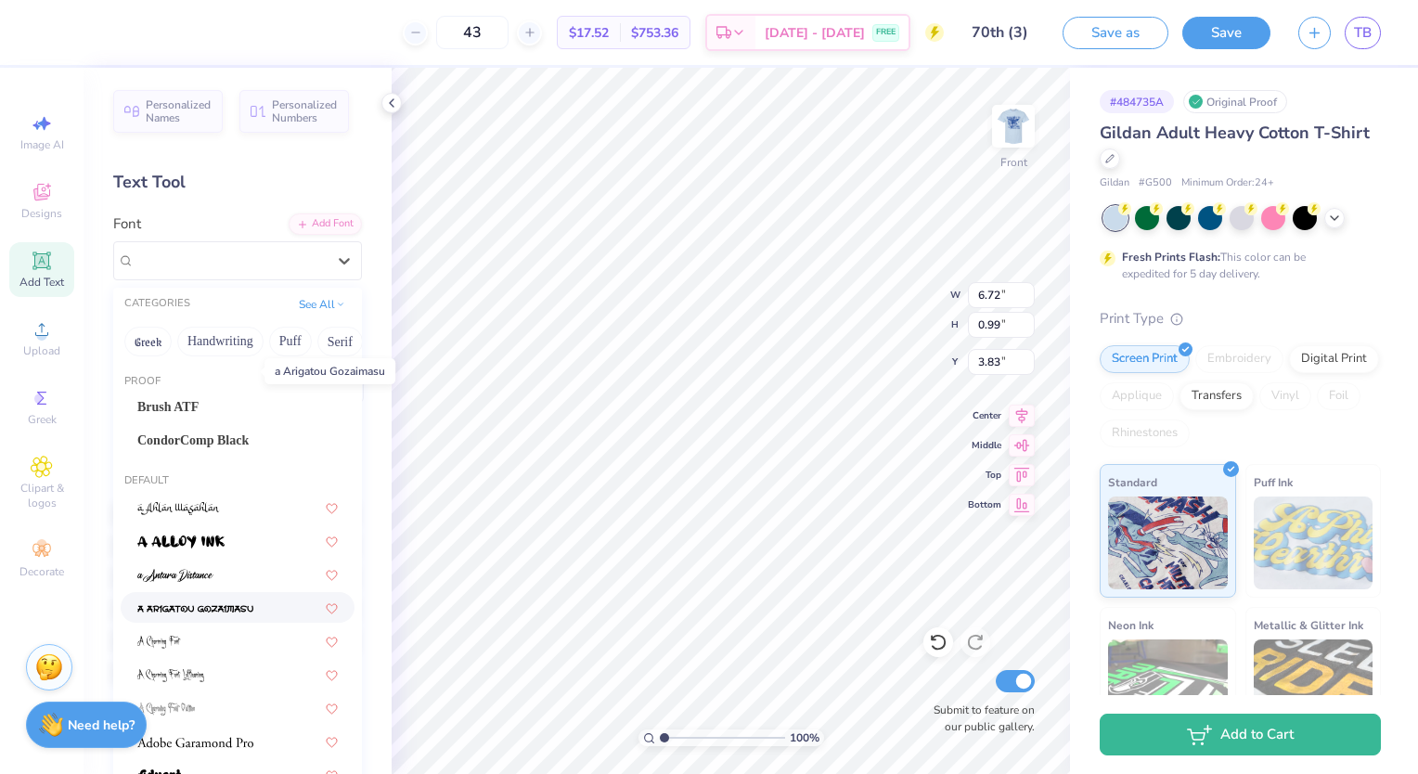
scroll to position [293, 0]
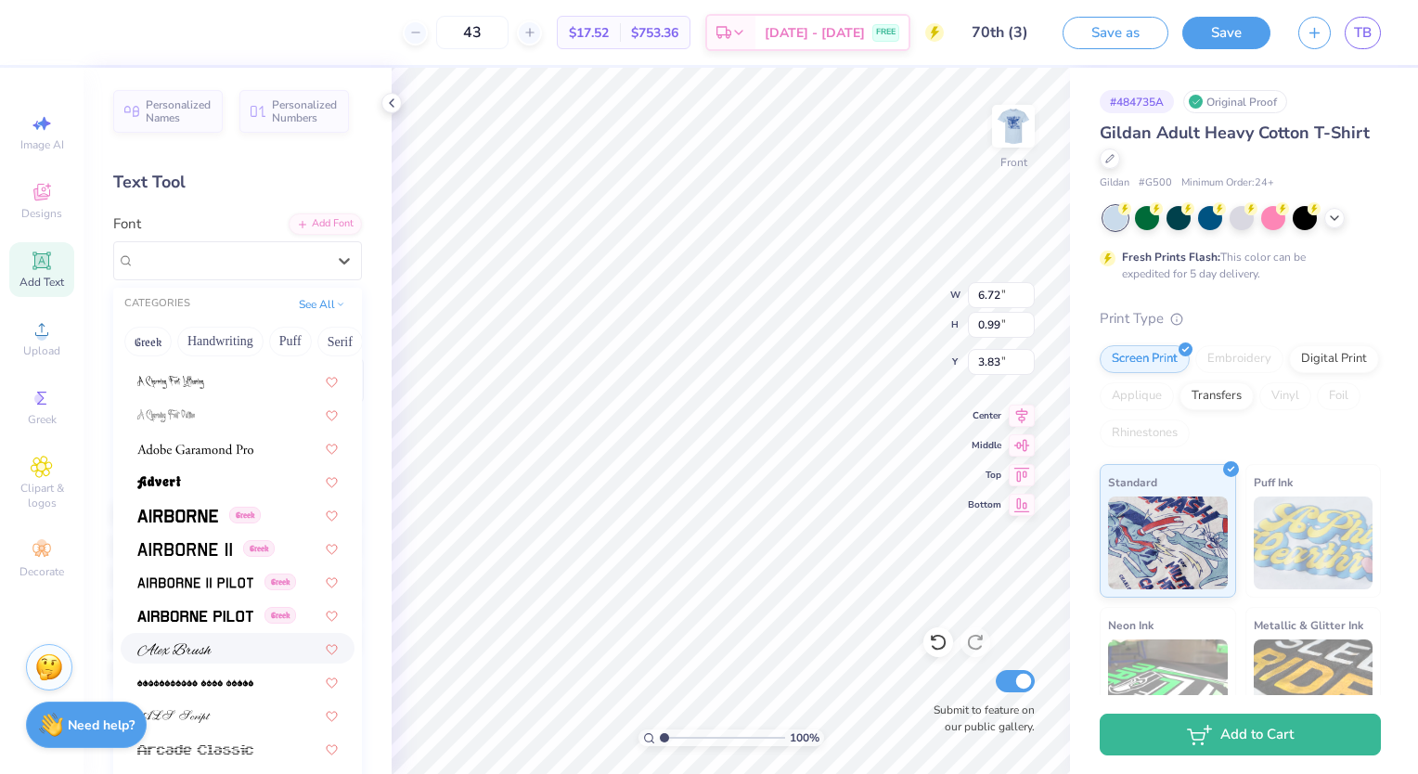
click at [183, 659] on div at bounding box center [238, 648] width 234 height 31
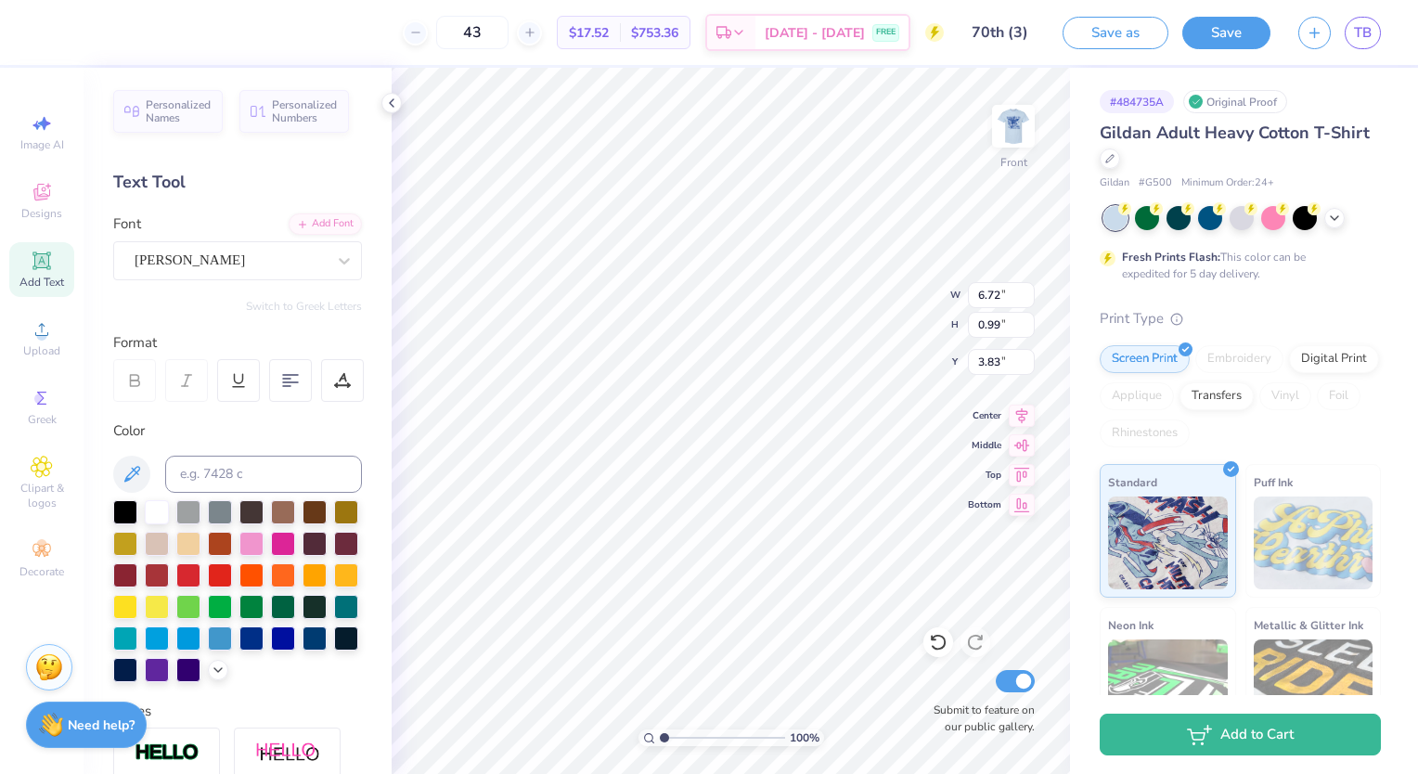
type input "5.24"
type input "0.92"
type input "3.86"
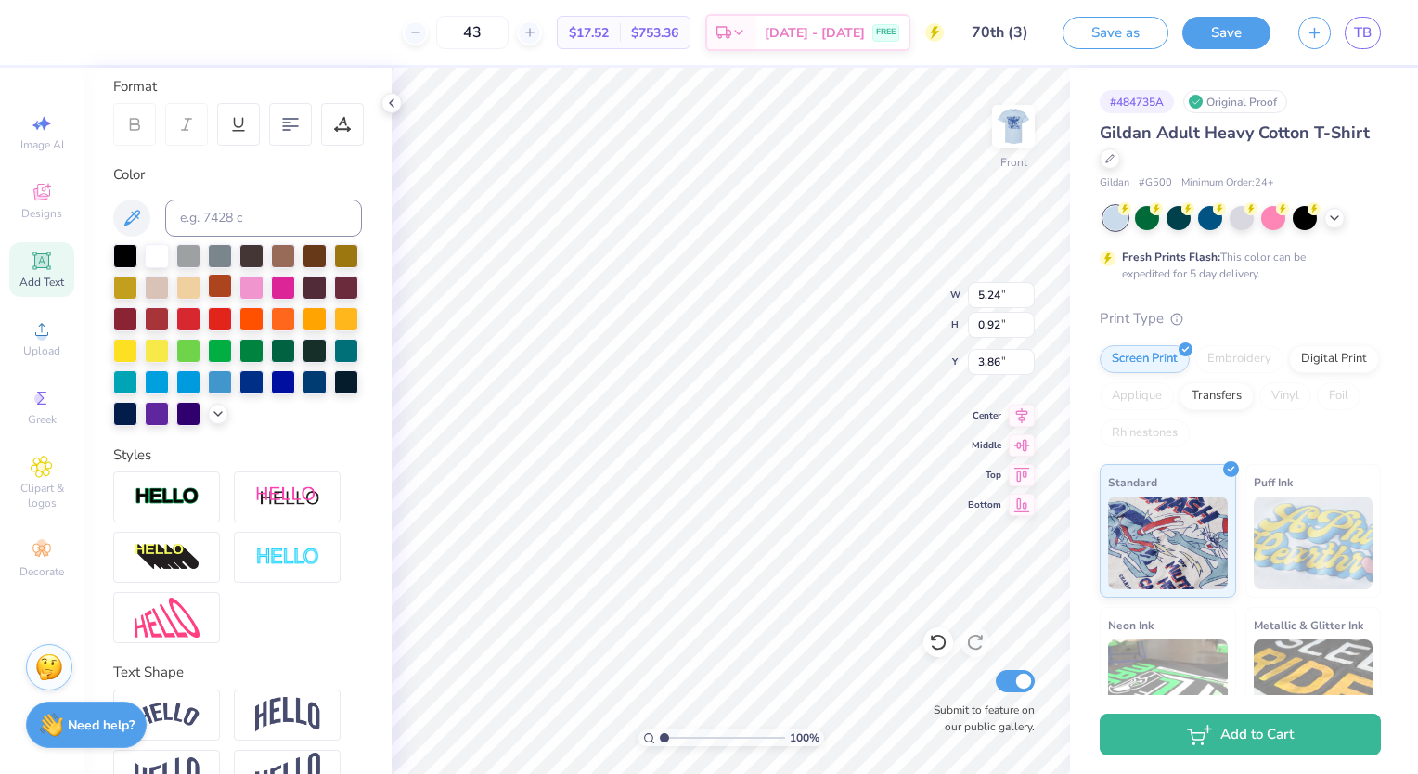
scroll to position [0, 0]
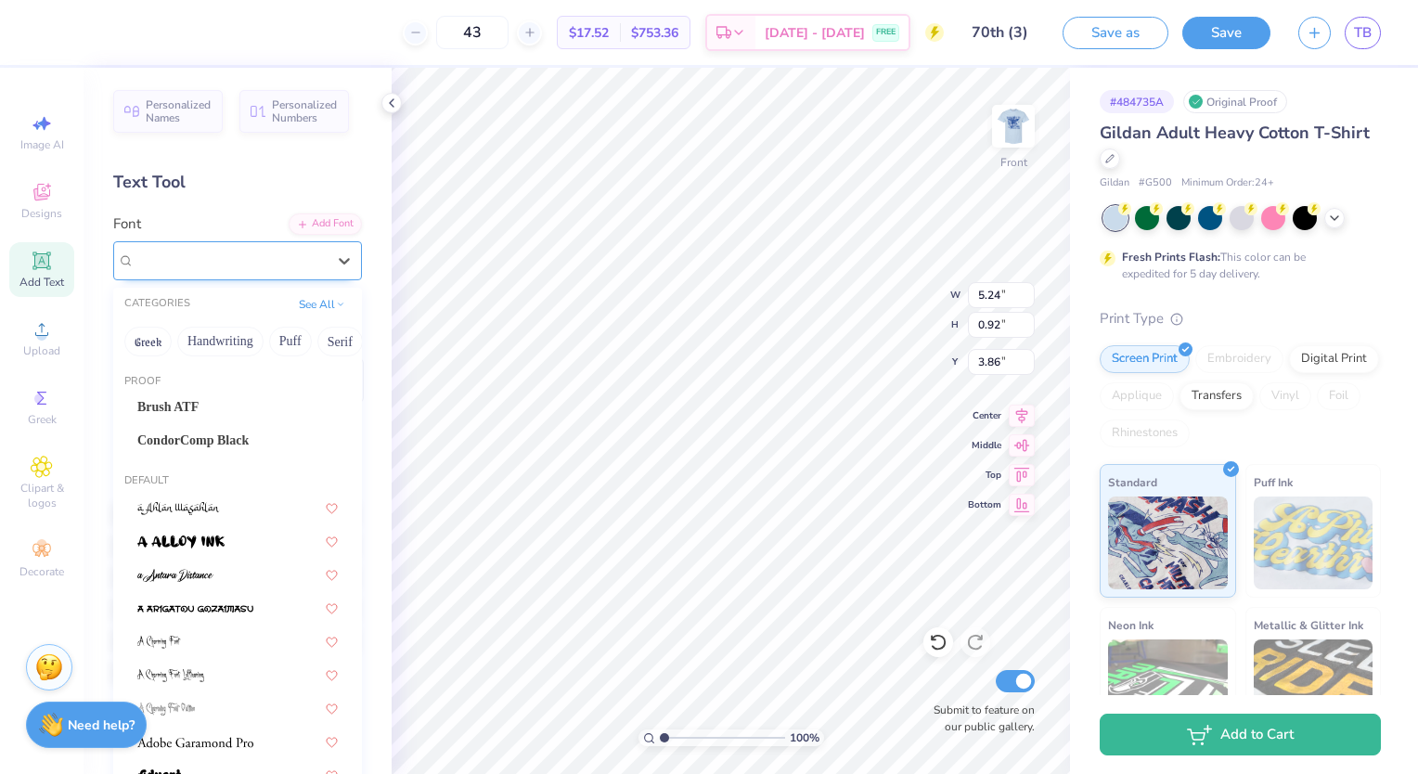
click at [200, 252] on div "[PERSON_NAME]" at bounding box center [230, 260] width 195 height 29
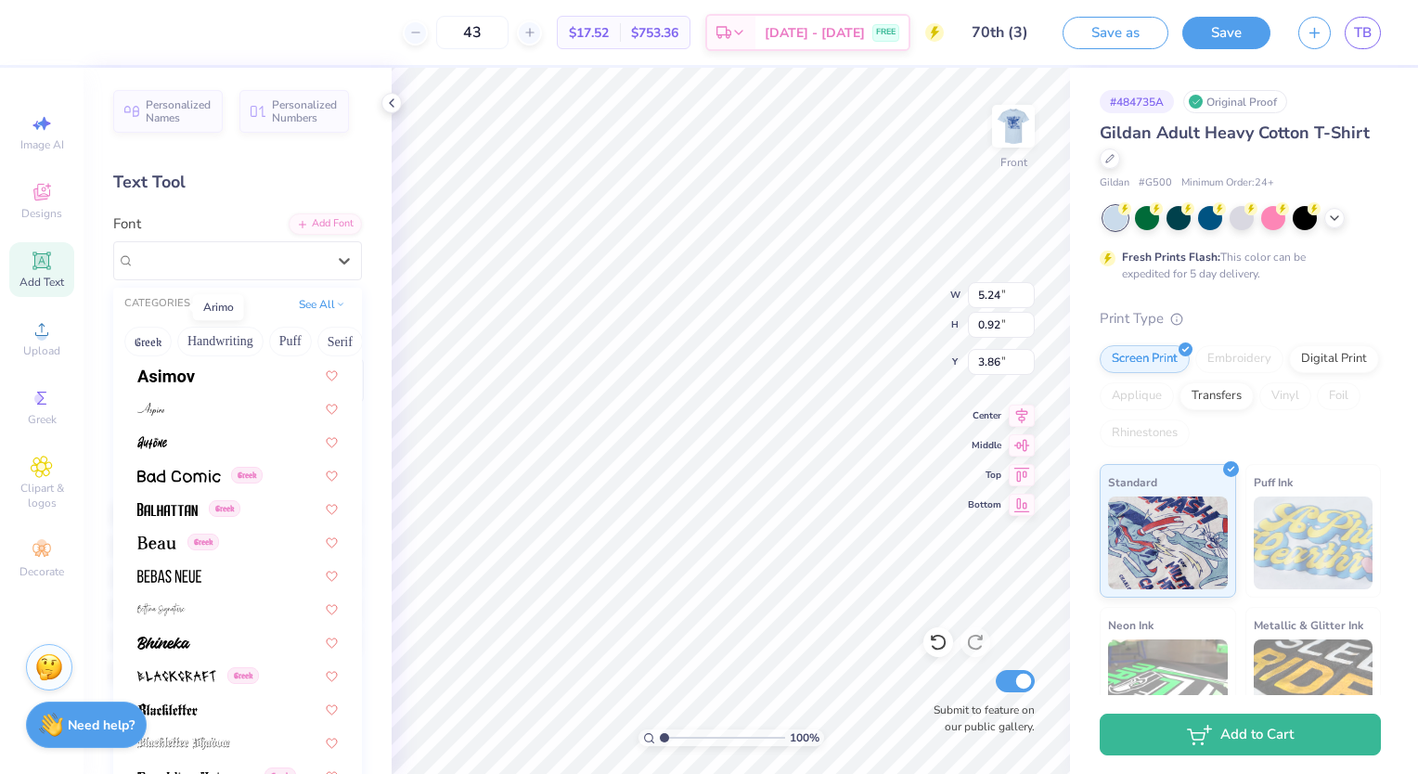
scroll to position [802, 0]
click at [163, 540] on img at bounding box center [156, 541] width 39 height 13
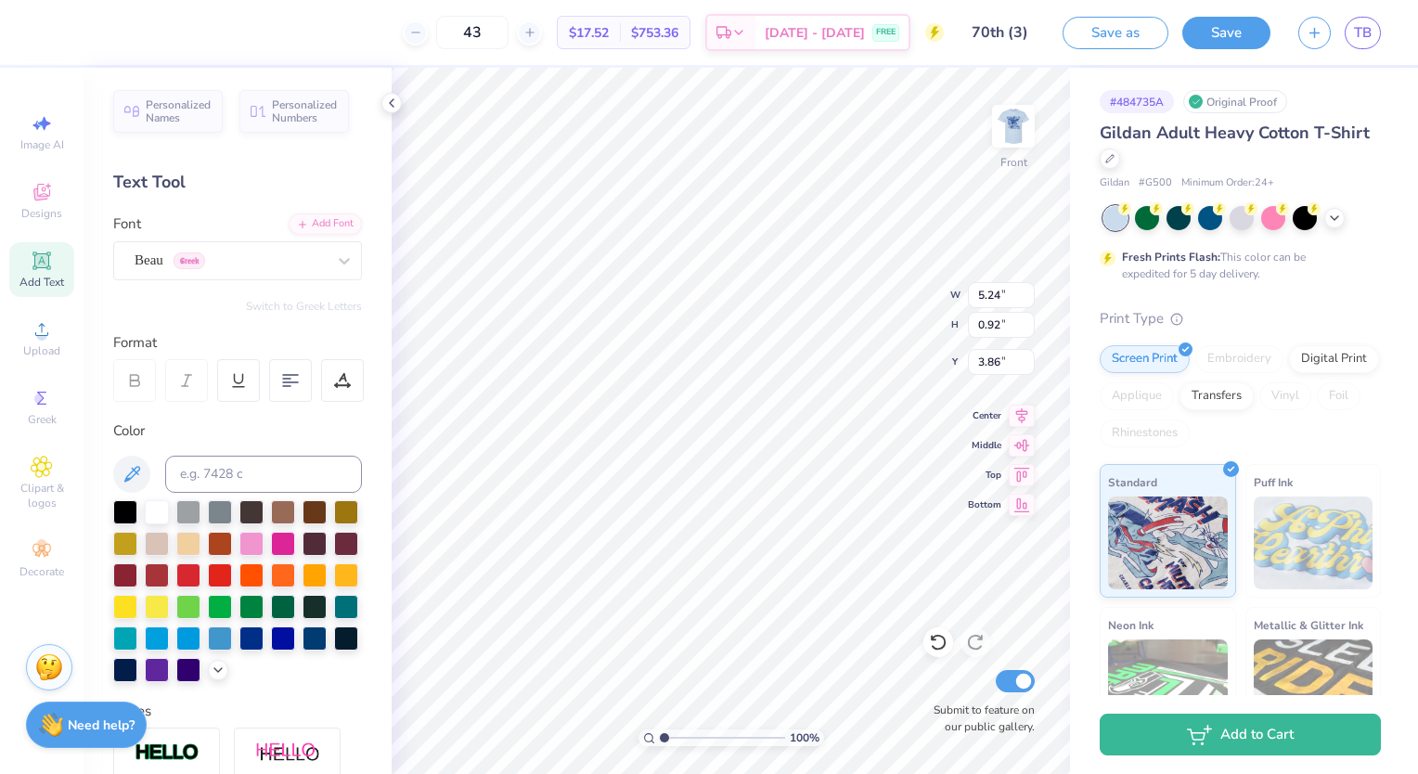
type input "6.24"
type input "0.97"
type input "3.84"
type input "6.24"
type input "0.97"
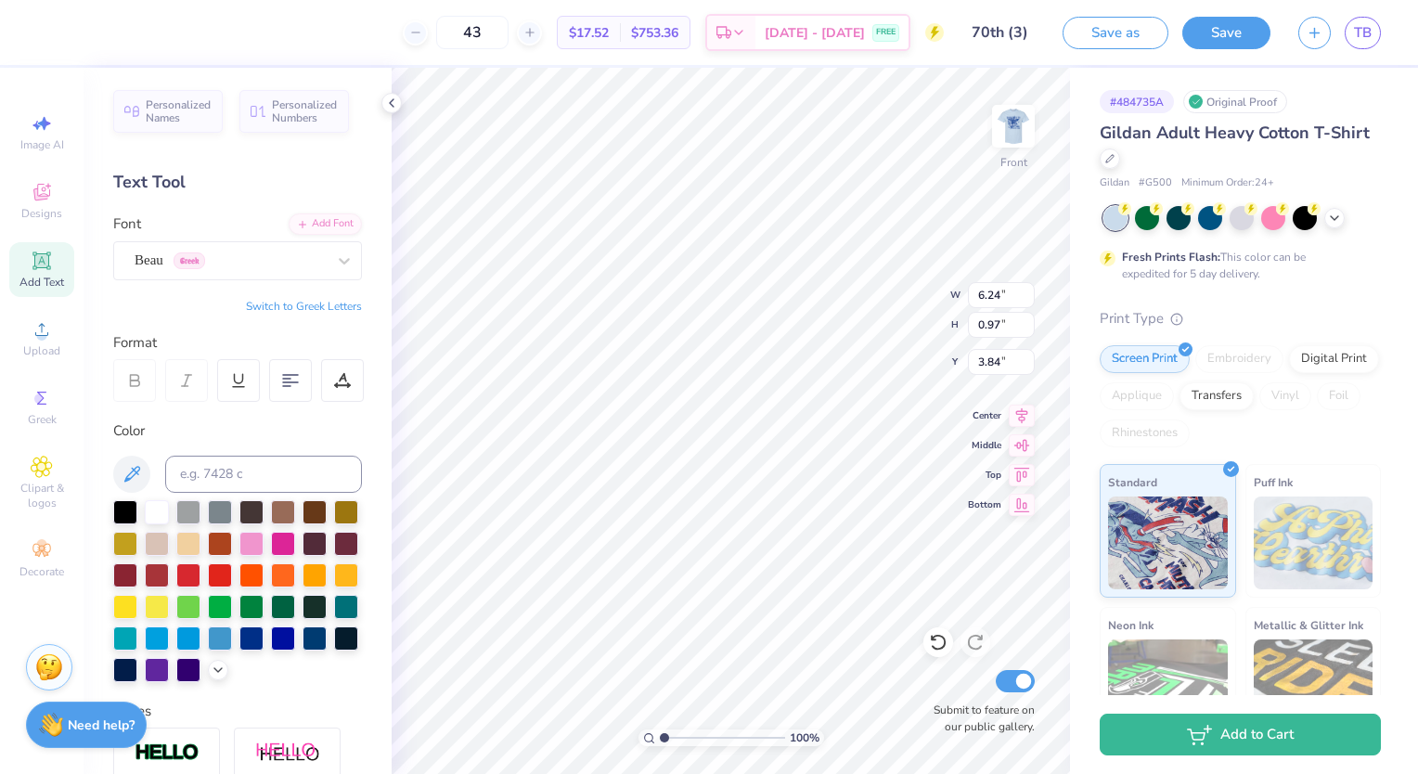
type input "3.60"
click at [1005, 126] on img at bounding box center [1013, 126] width 74 height 74
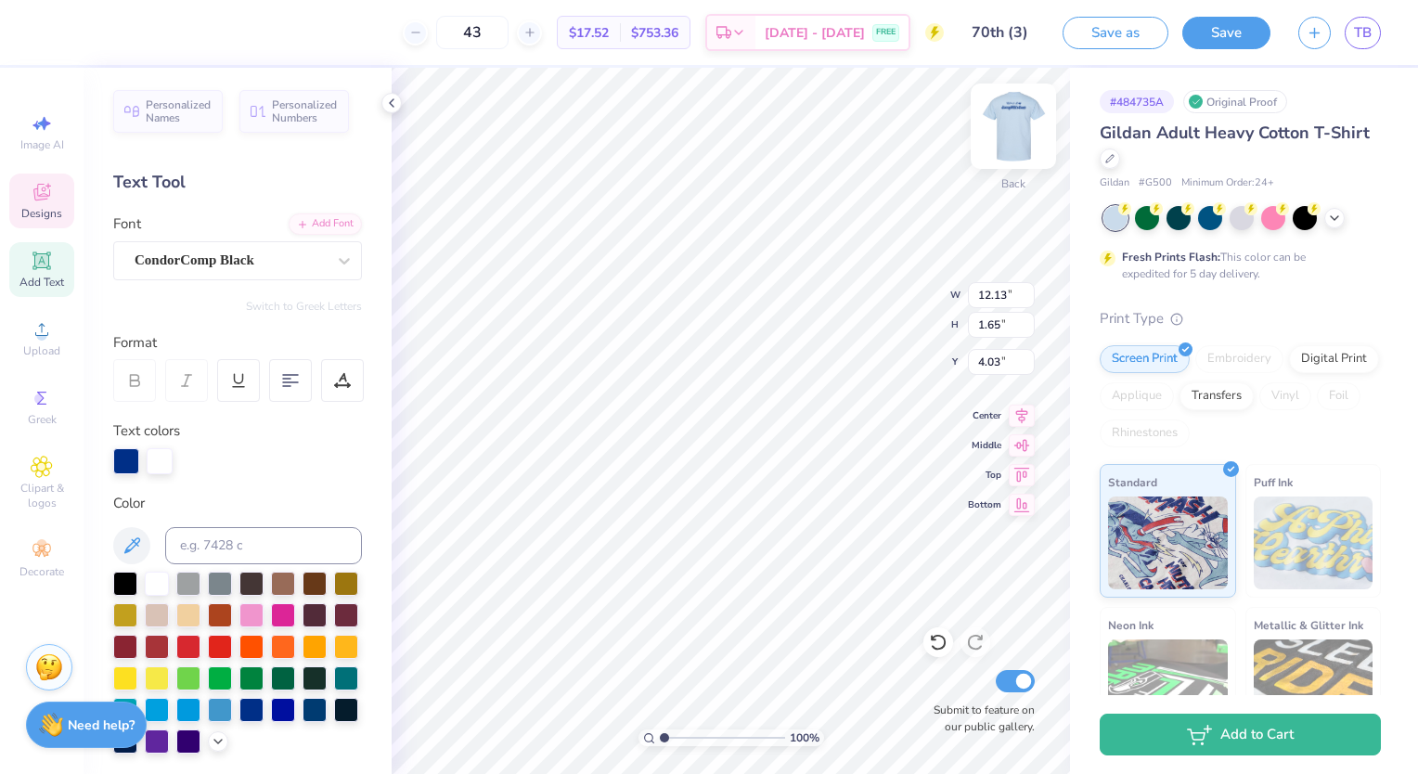
click at [1032, 132] on img at bounding box center [1013, 126] width 74 height 74
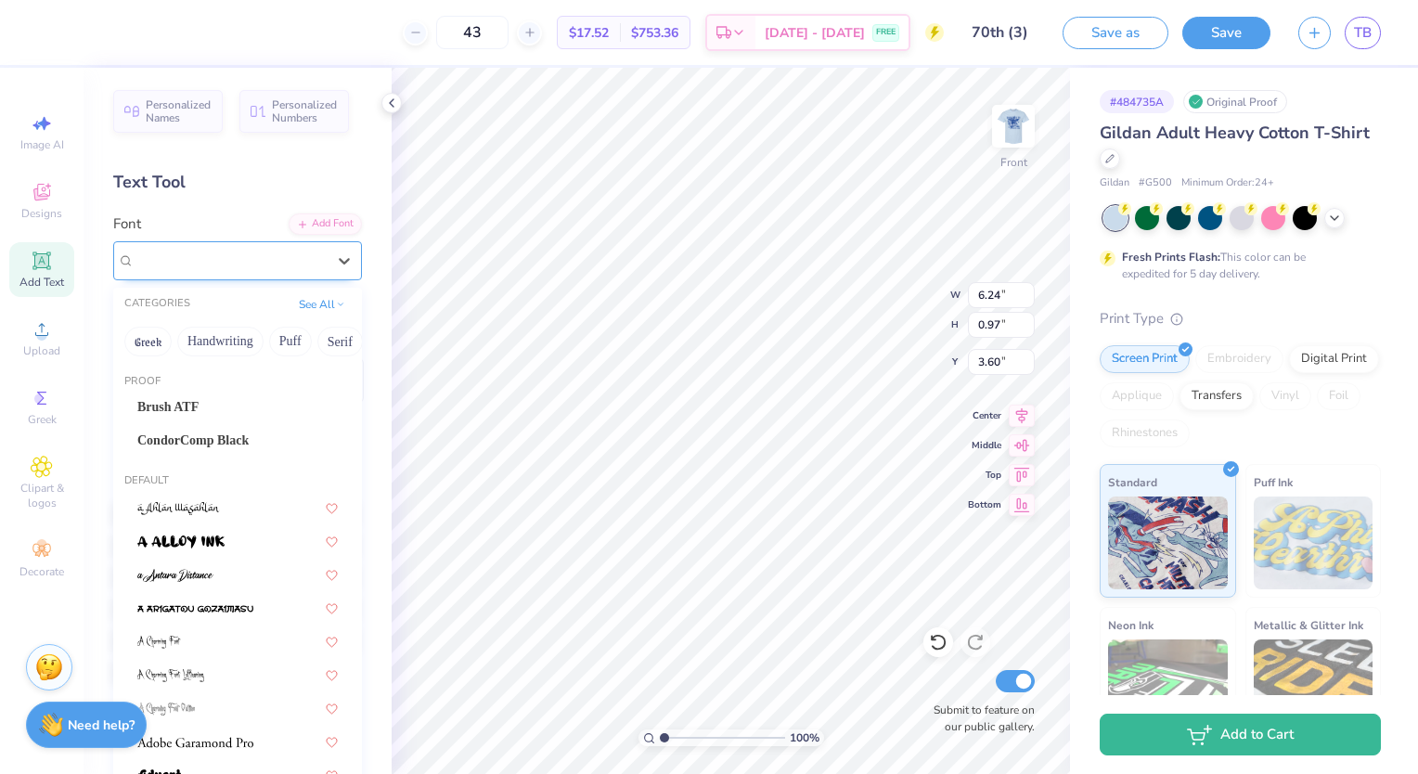
click at [279, 275] on div "Beau Greek" at bounding box center [237, 260] width 249 height 39
click at [207, 443] on span "CondorComp Black" at bounding box center [192, 440] width 111 height 19
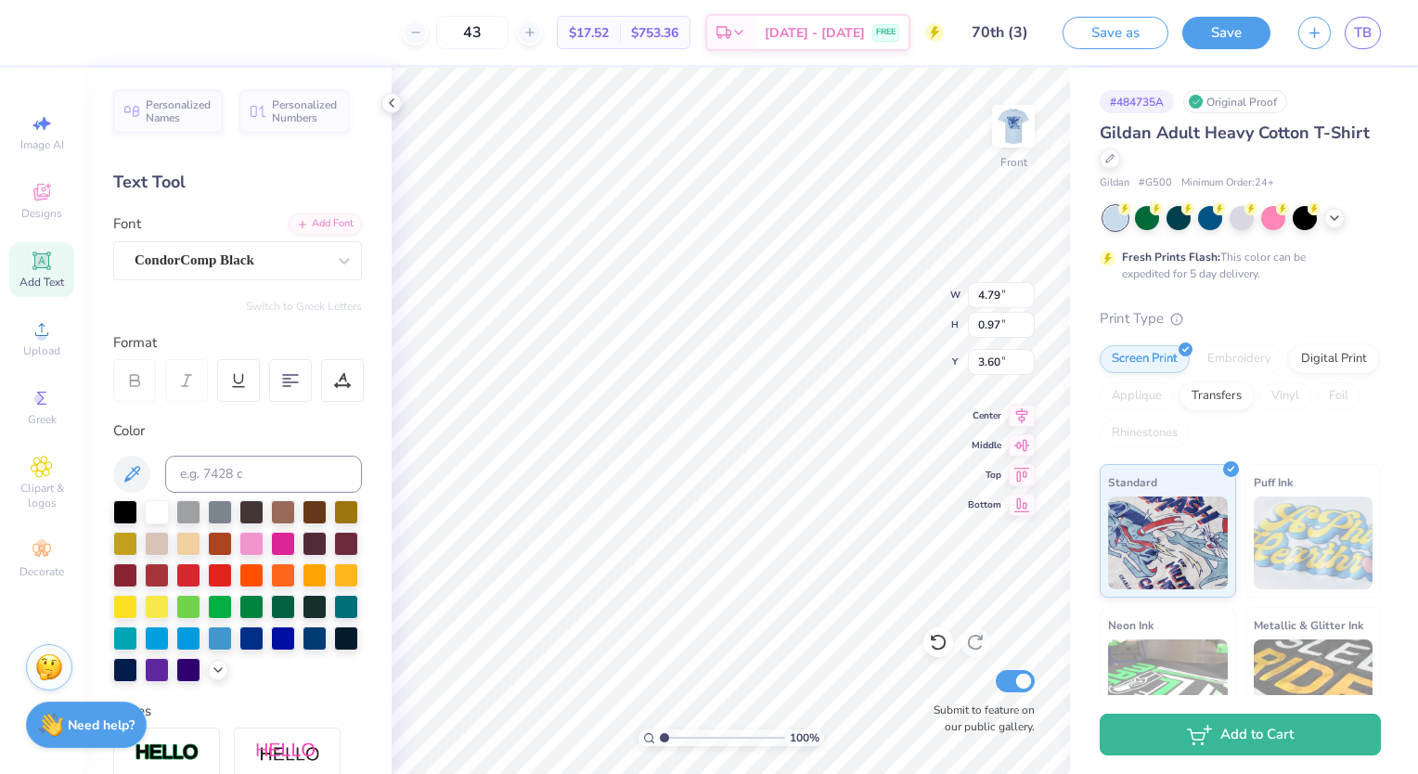
type input "4.79"
click at [938, 656] on div at bounding box center [938, 642] width 30 height 30
click at [945, 645] on icon at bounding box center [938, 643] width 16 height 17
click at [974, 640] on icon at bounding box center [975, 642] width 19 height 19
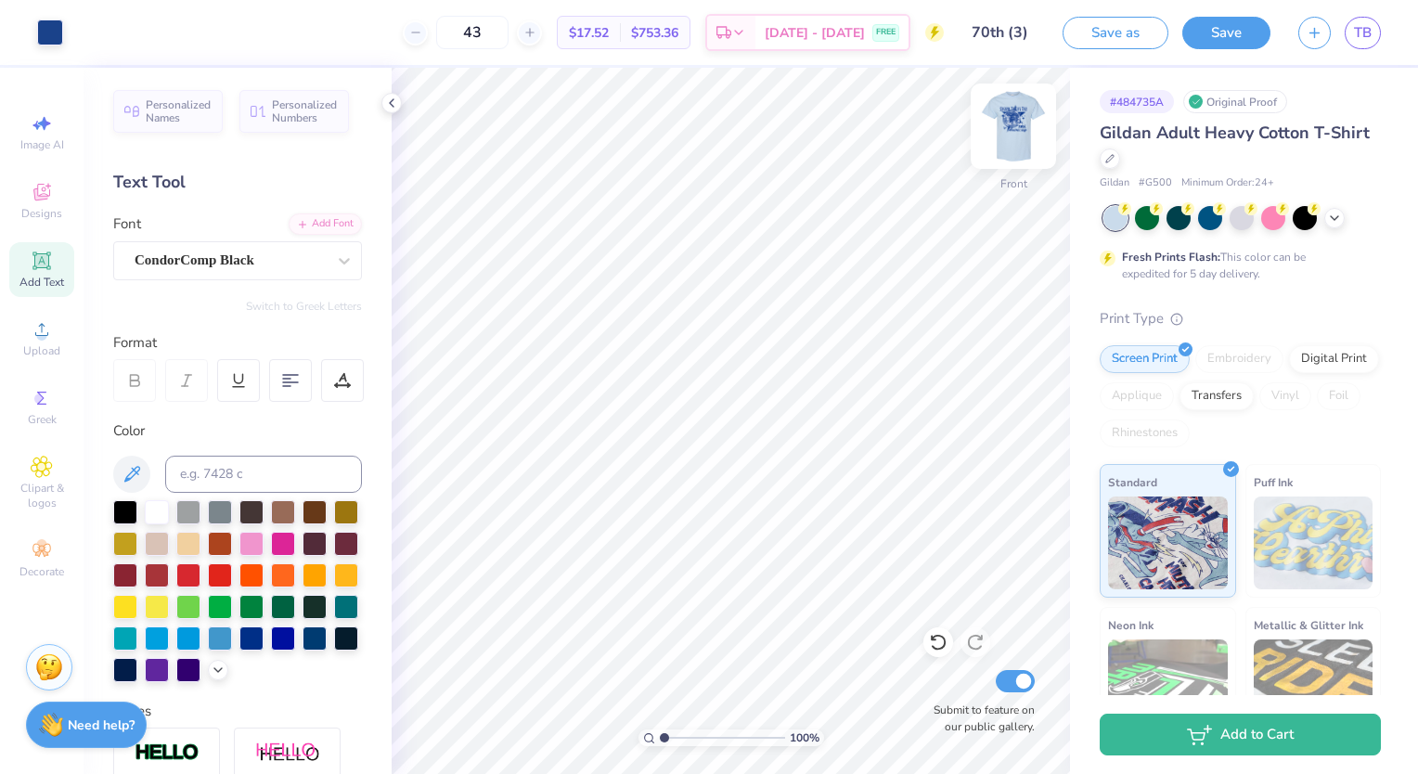
click at [1005, 123] on img at bounding box center [1013, 126] width 74 height 74
click at [1013, 125] on img at bounding box center [1013, 126] width 74 height 74
click at [939, 642] on icon at bounding box center [938, 642] width 19 height 19
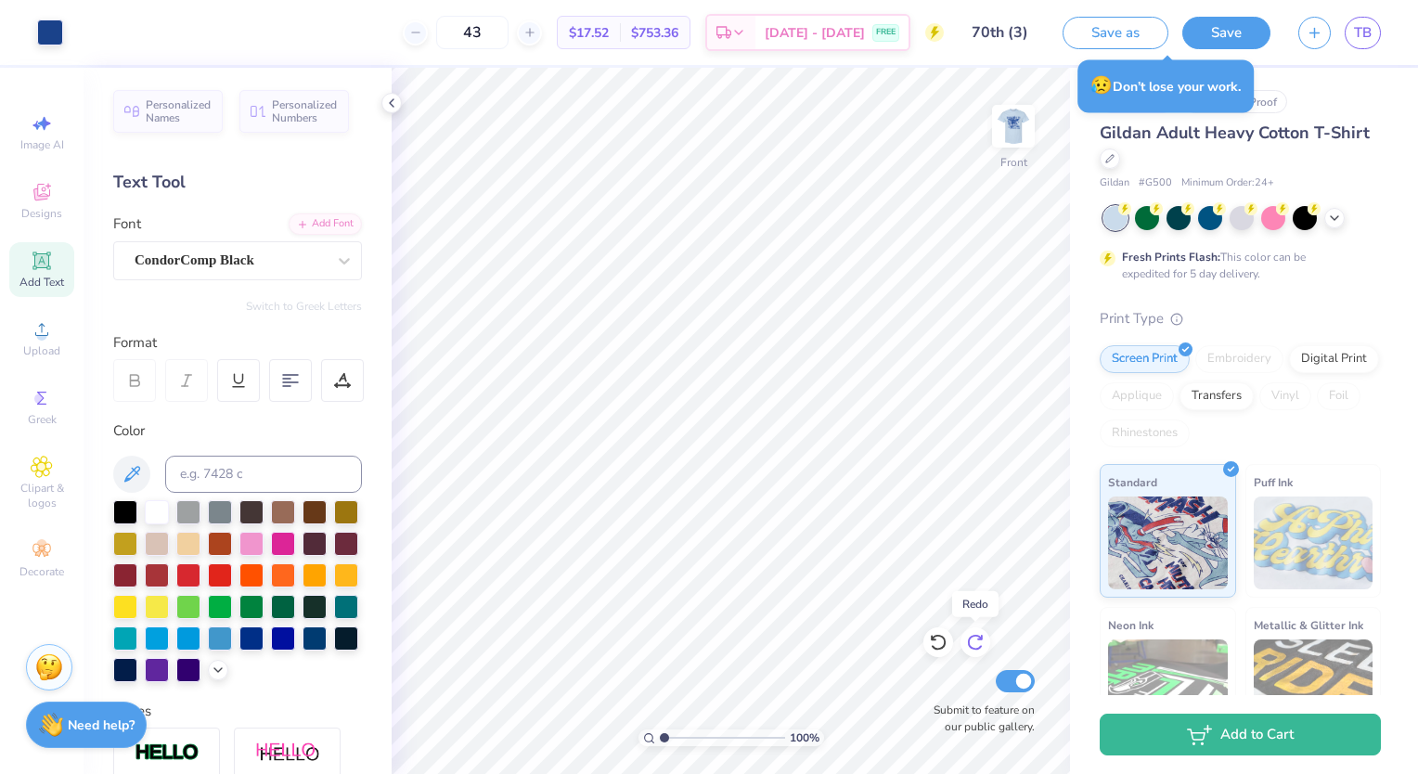
click at [966, 634] on icon at bounding box center [975, 642] width 19 height 19
